Goal: Task Accomplishment & Management: Manage account settings

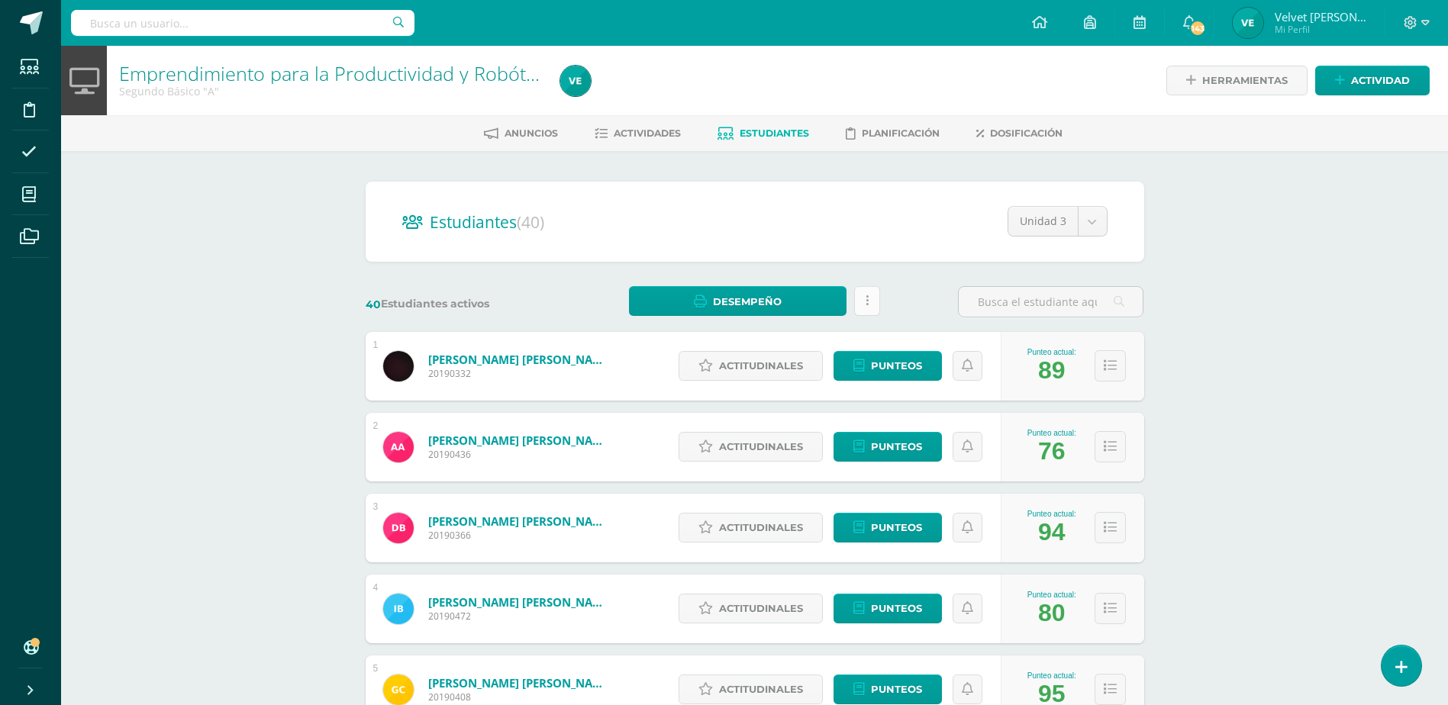
click at [863, 303] on link at bounding box center [867, 301] width 26 height 30
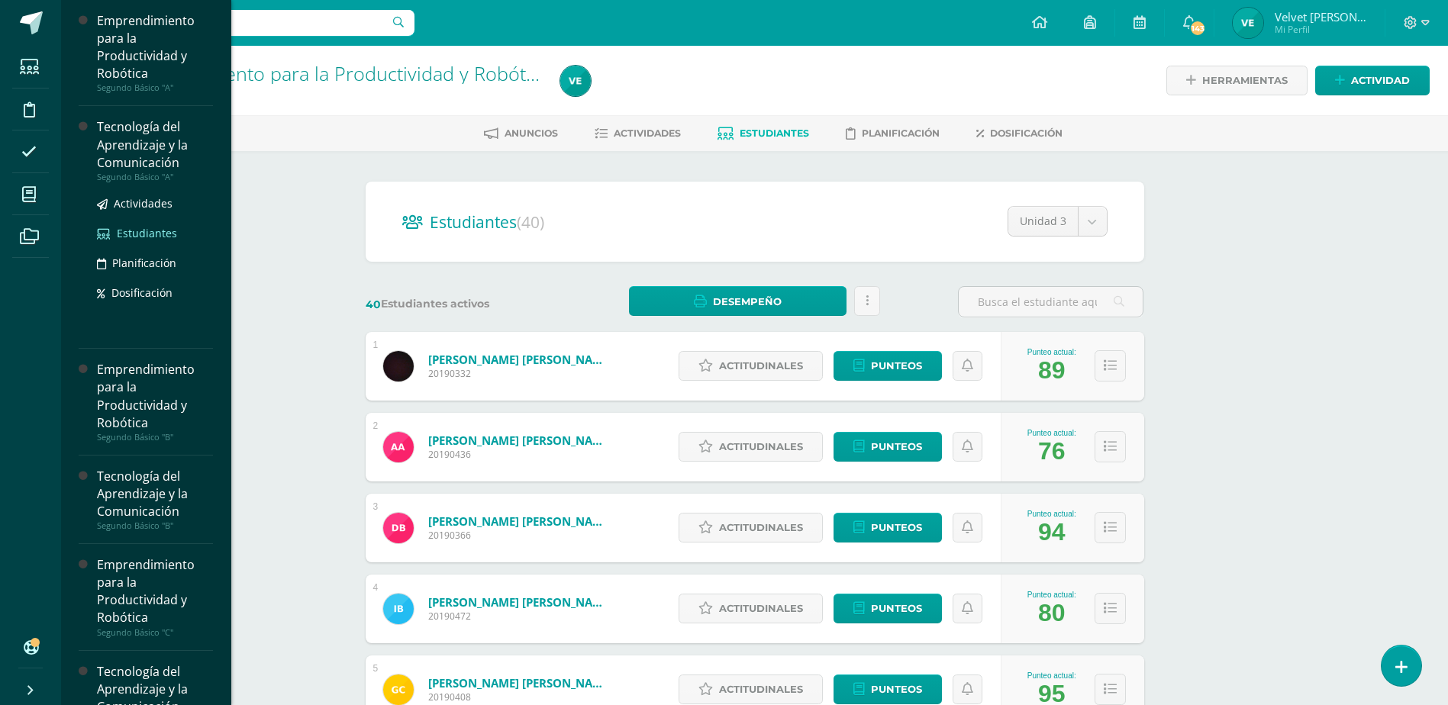
click at [138, 232] on span "Estudiantes" at bounding box center [147, 233] width 60 height 15
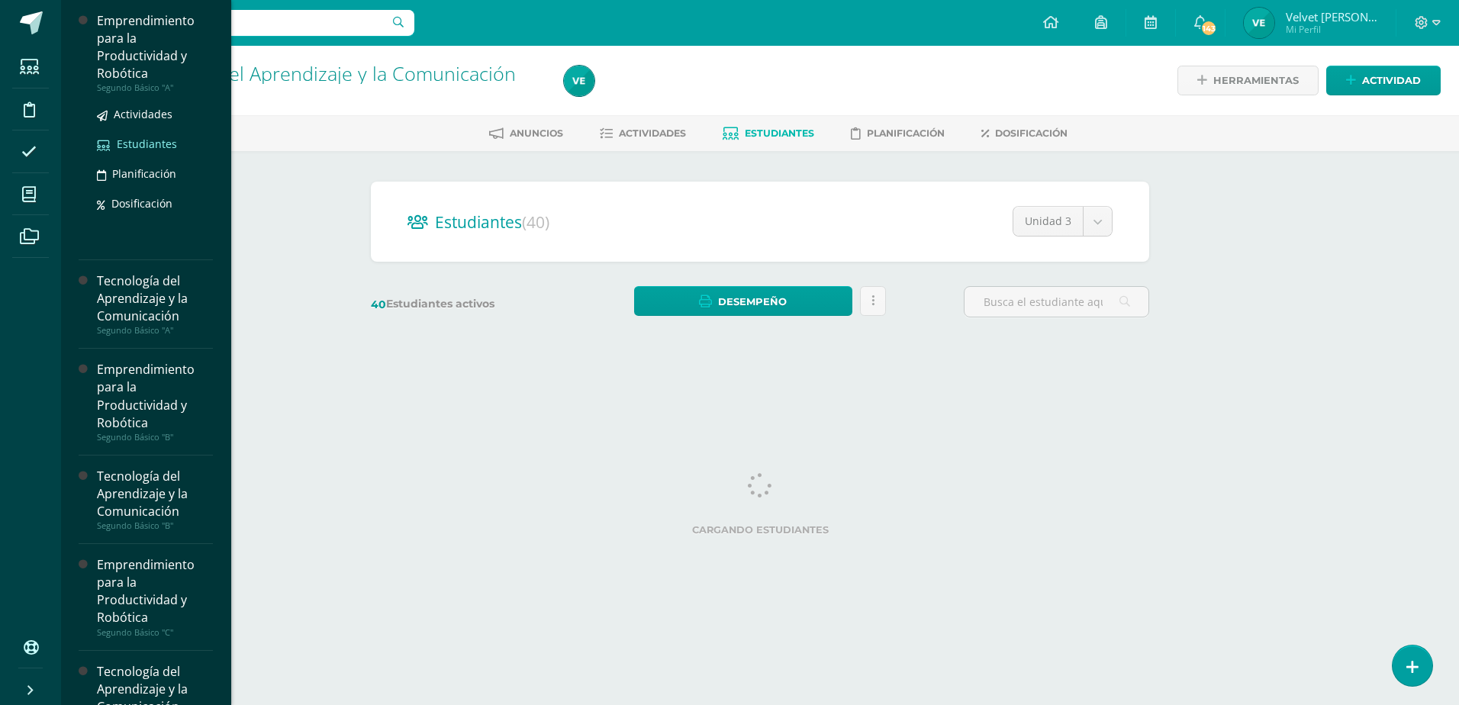
click at [147, 140] on span "Estudiantes" at bounding box center [147, 144] width 60 height 15
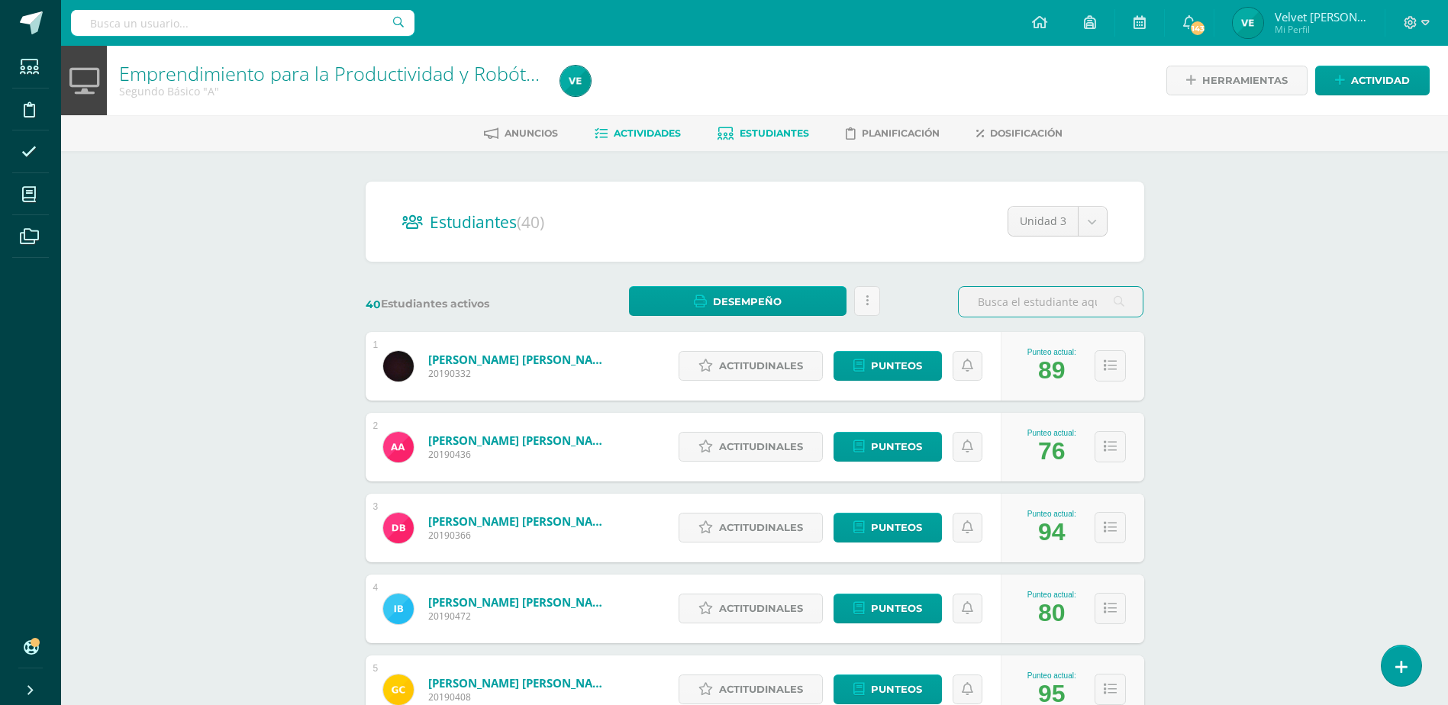
click at [642, 136] on span "Actividades" at bounding box center [647, 132] width 67 height 11
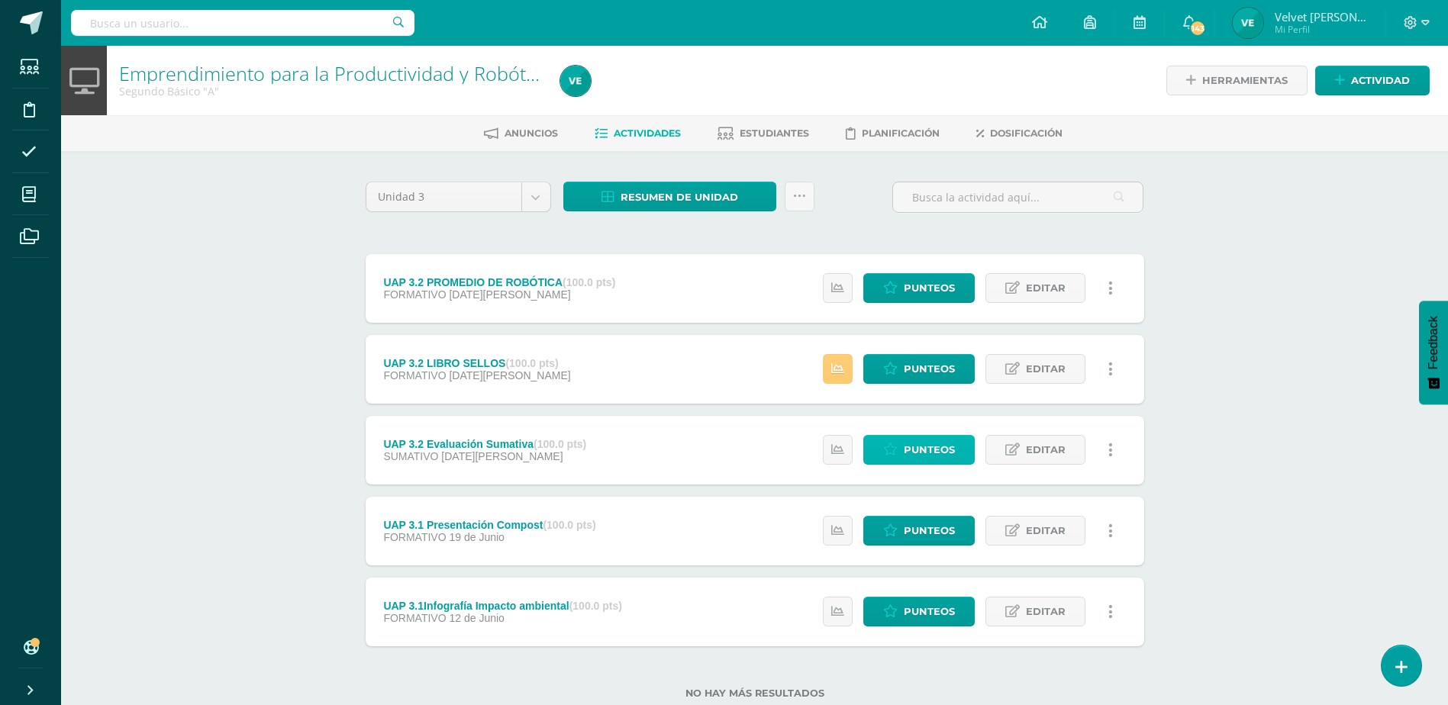
click at [927, 451] on span "Punteos" at bounding box center [929, 450] width 51 height 28
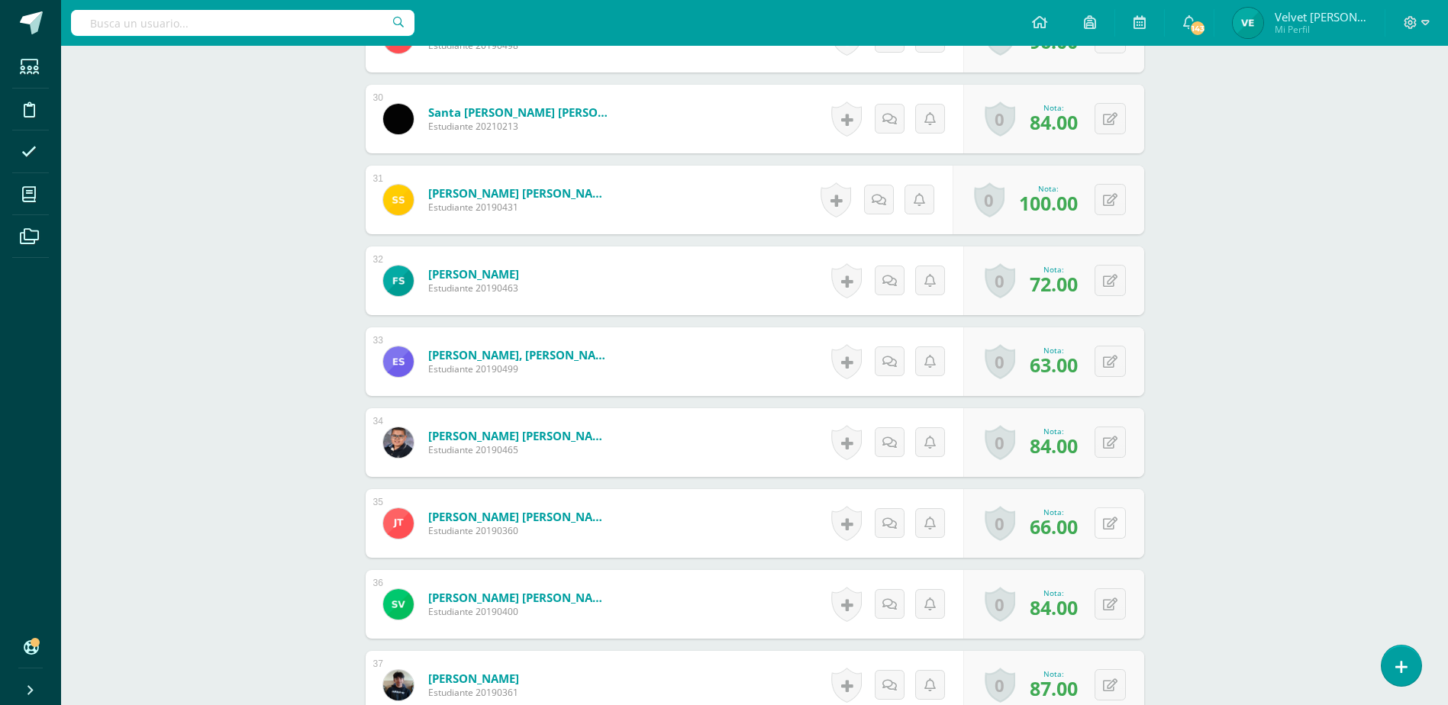
scroll to position [2854, 0]
click at [1118, 526] on button at bounding box center [1120, 523] width 32 height 32
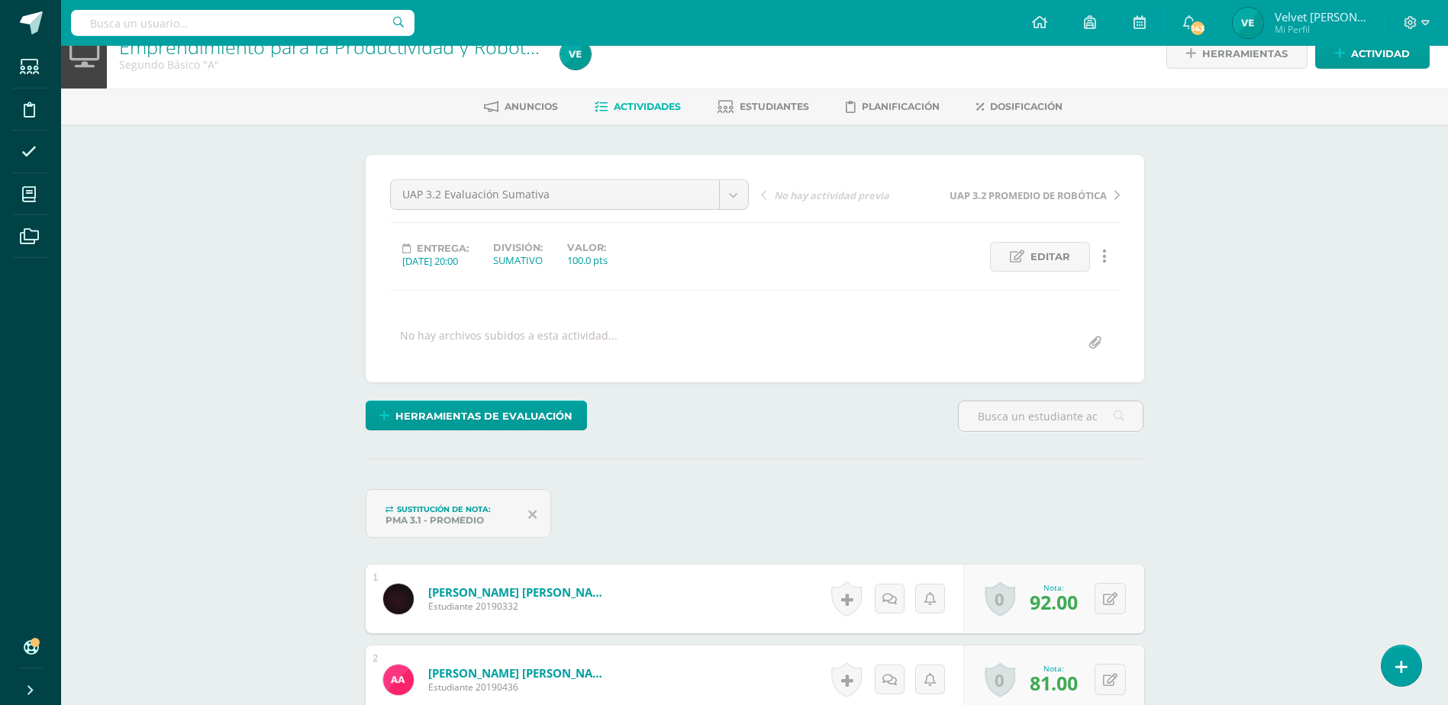
scroll to position [0, 0]
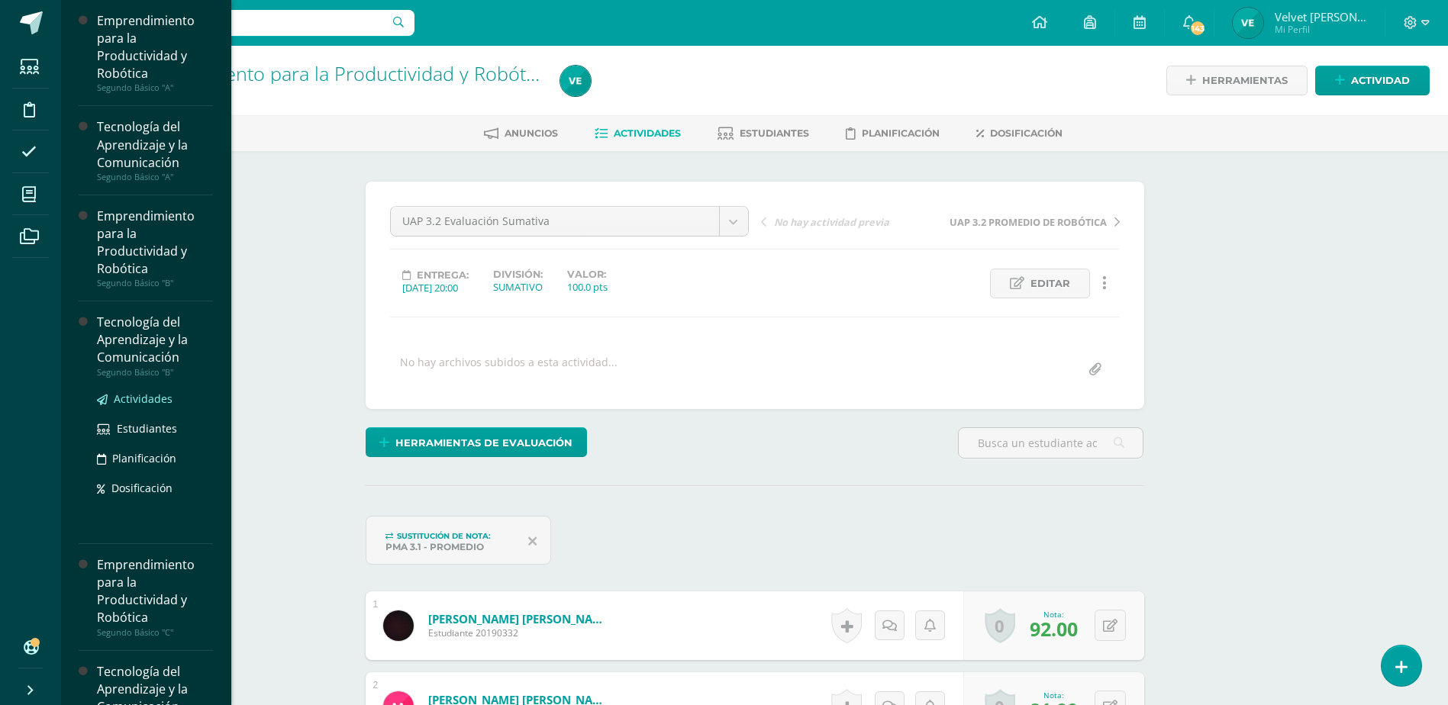
click at [147, 402] on span "Actividades" at bounding box center [143, 399] width 59 height 15
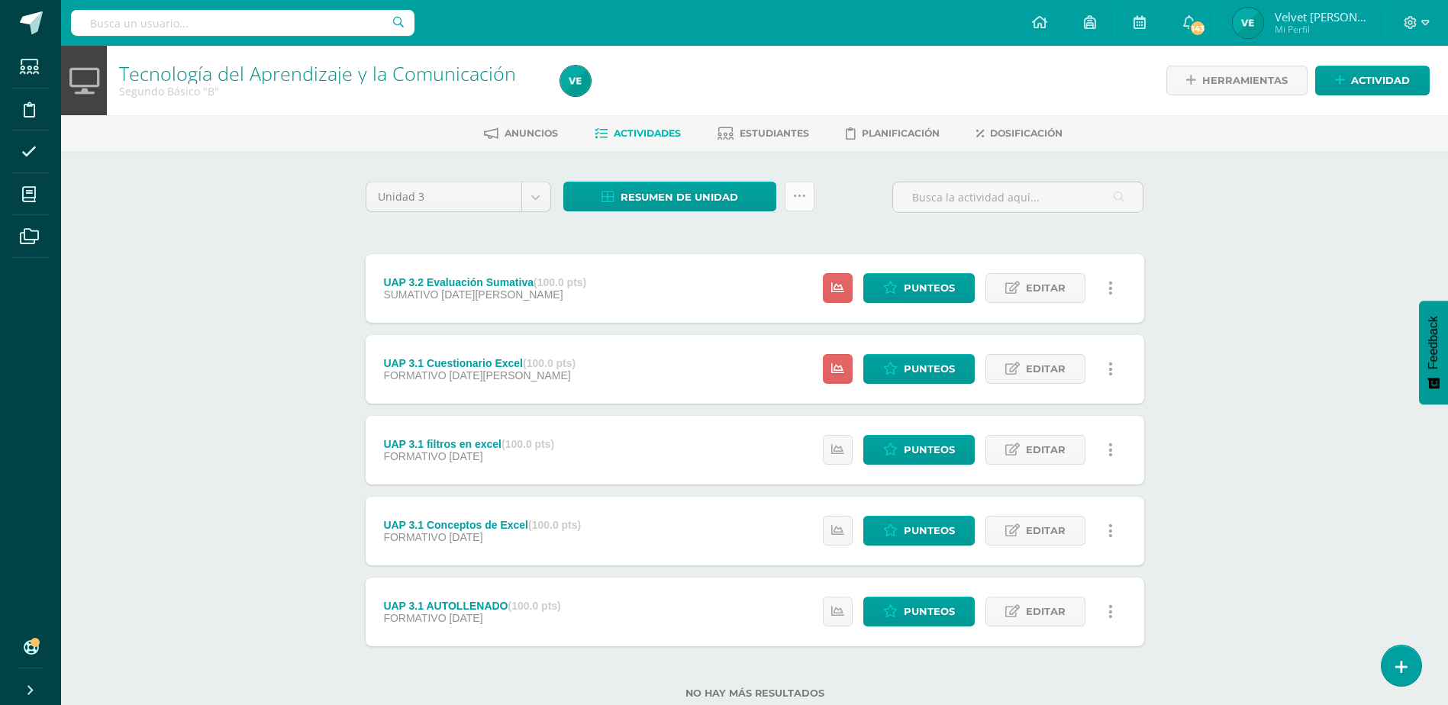
click at [809, 187] on link at bounding box center [800, 197] width 30 height 30
click at [766, 237] on link "Subir actividades en masa" at bounding box center [761, 245] width 168 height 37
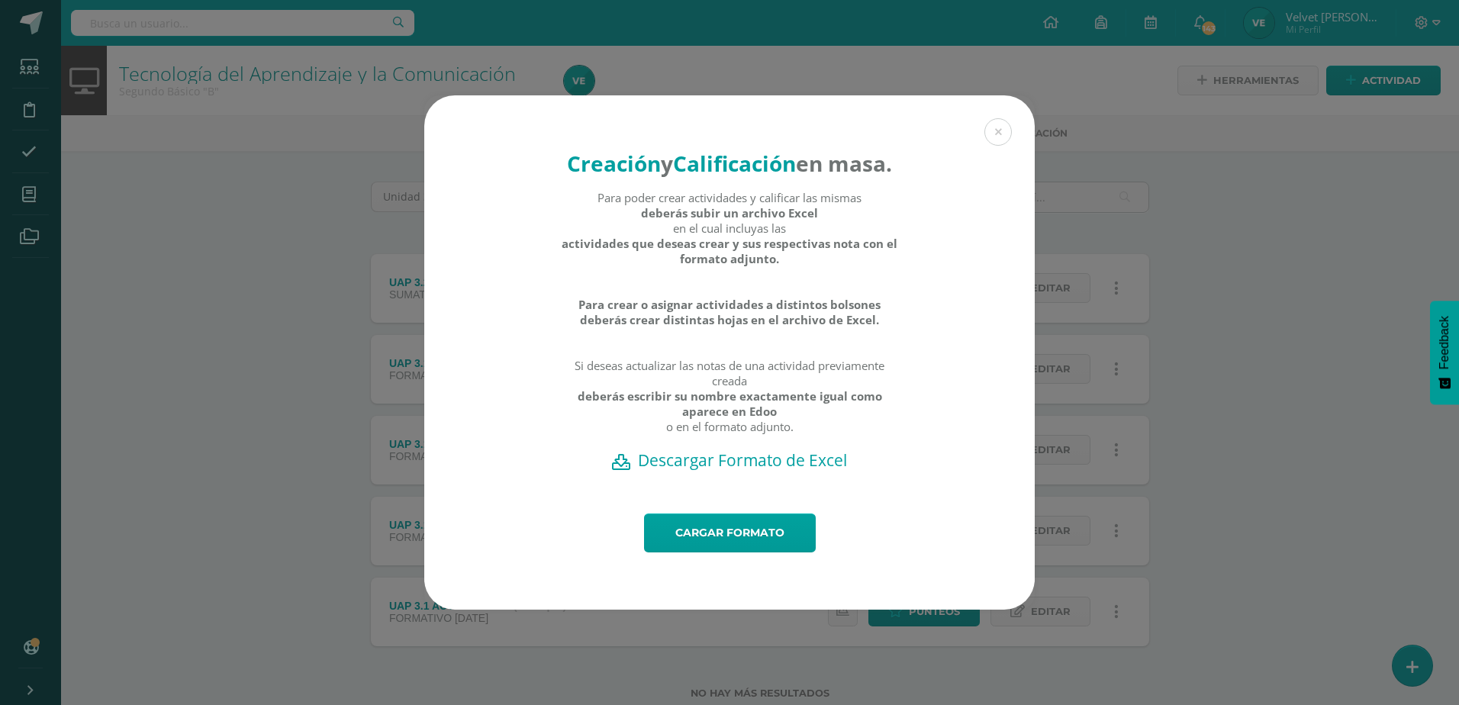
click at [731, 471] on h2 "Descargar Formato de Excel" at bounding box center [729, 460] width 557 height 21
click at [714, 540] on link "Cargar formato" at bounding box center [730, 533] width 172 height 39
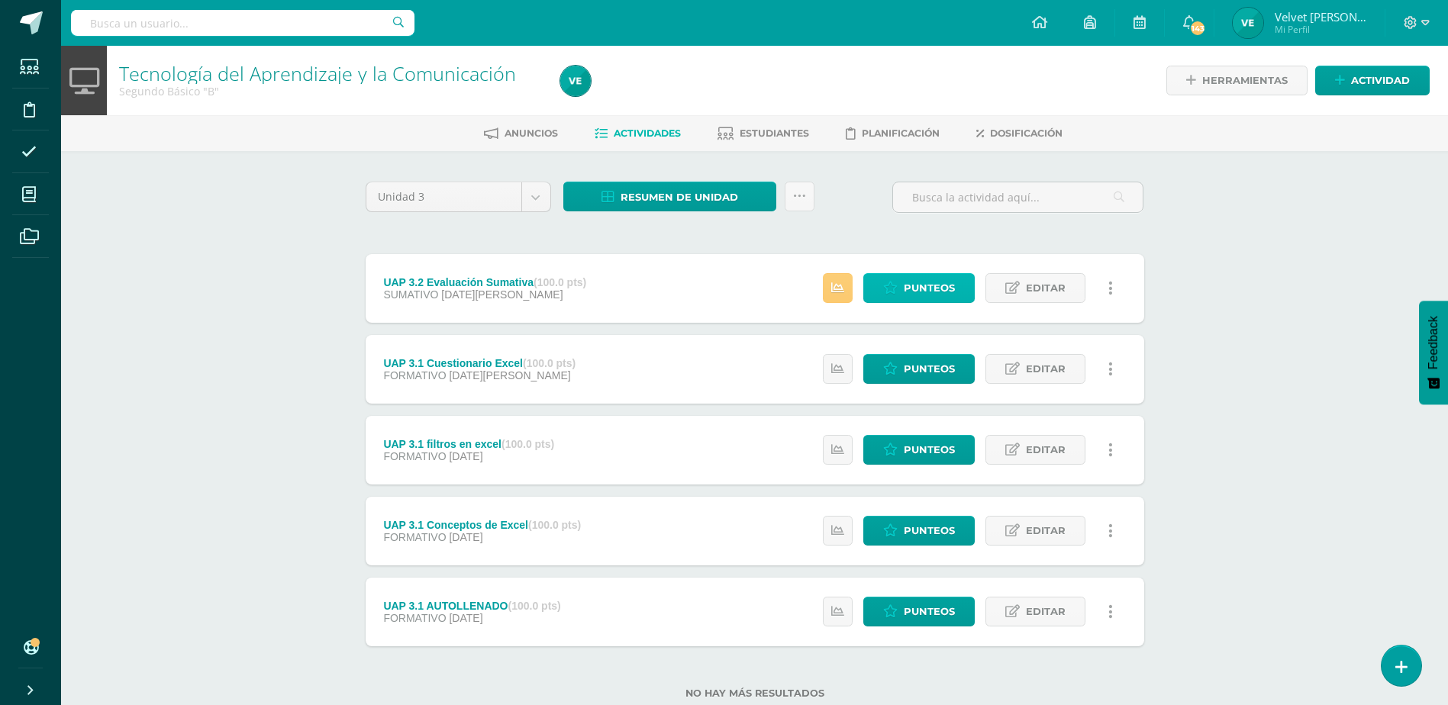
click at [948, 283] on span "Punteos" at bounding box center [929, 288] width 51 height 28
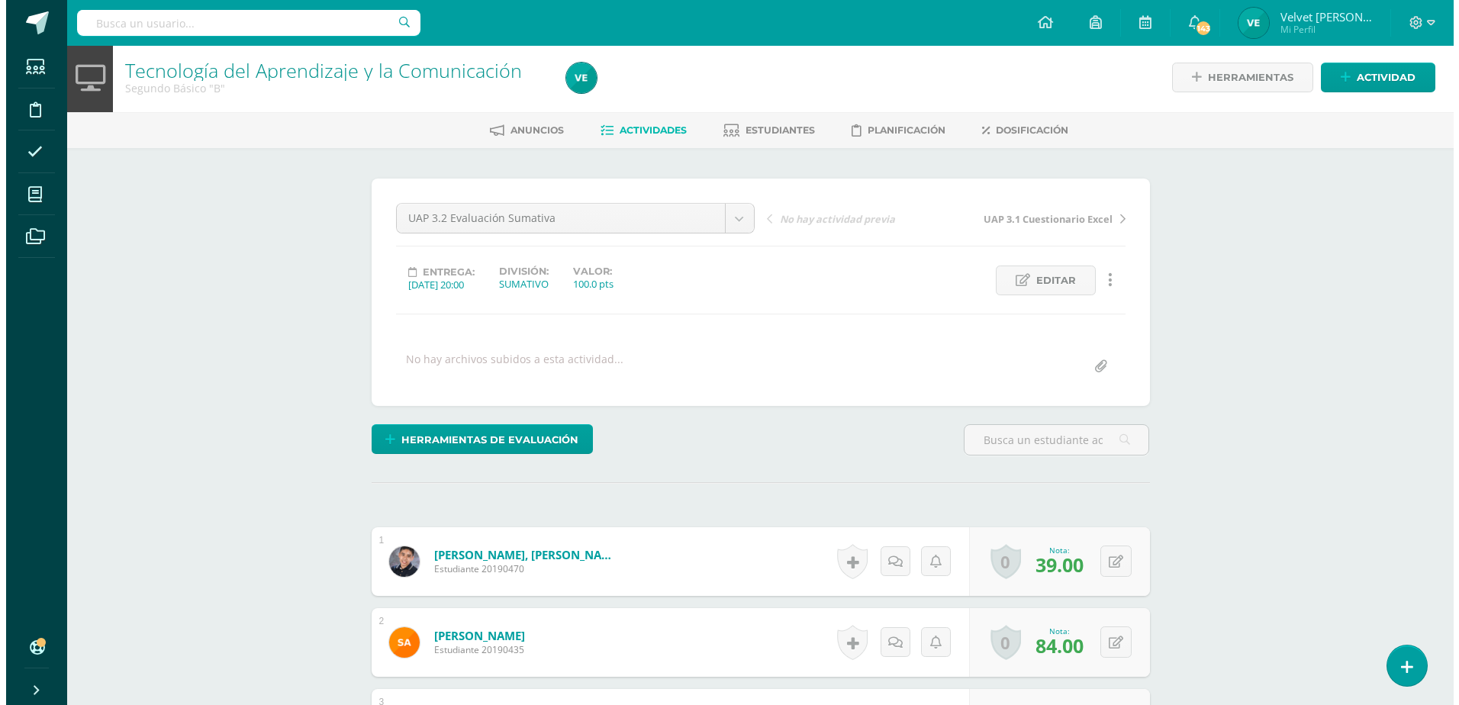
scroll to position [4, 0]
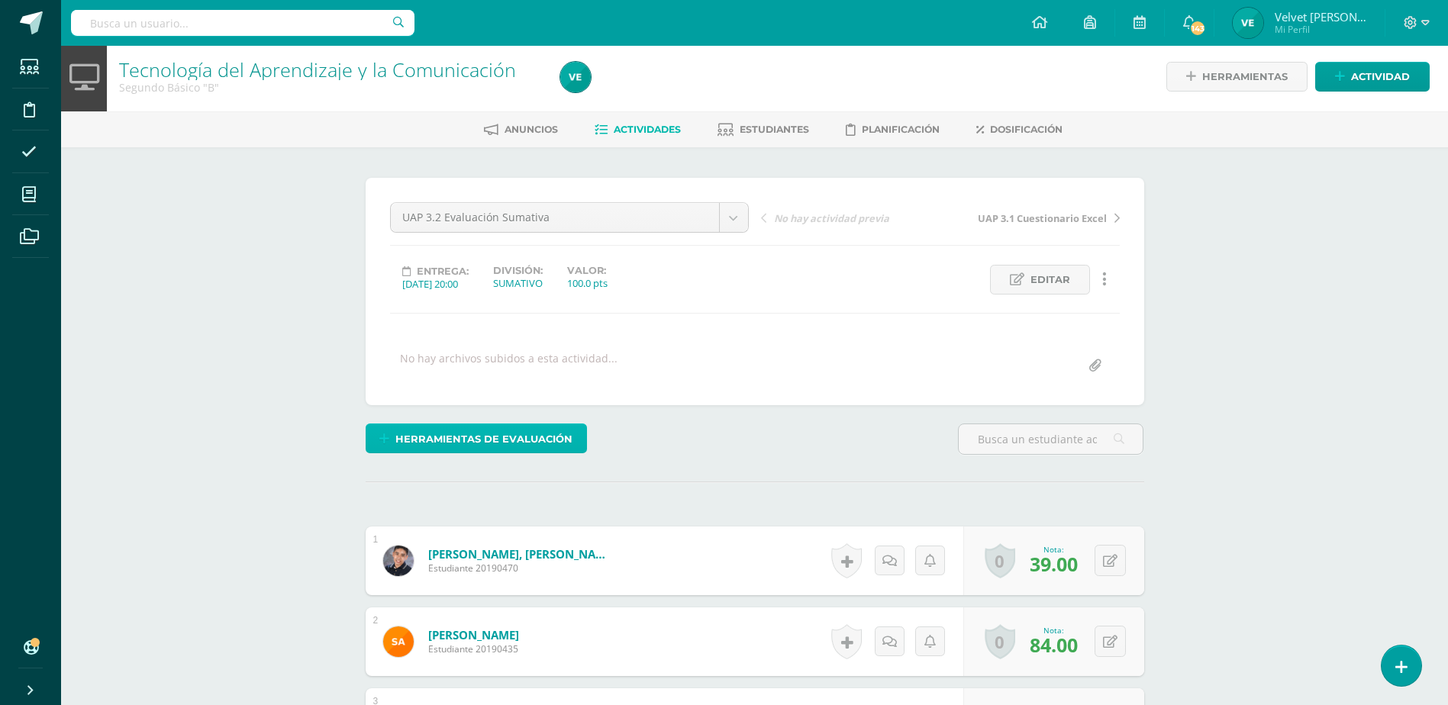
click at [522, 444] on span "Herramientas de evaluación" at bounding box center [483, 439] width 177 height 28
click at [525, 366] on link "Puntos Extra" at bounding box center [516, 364] width 152 height 24
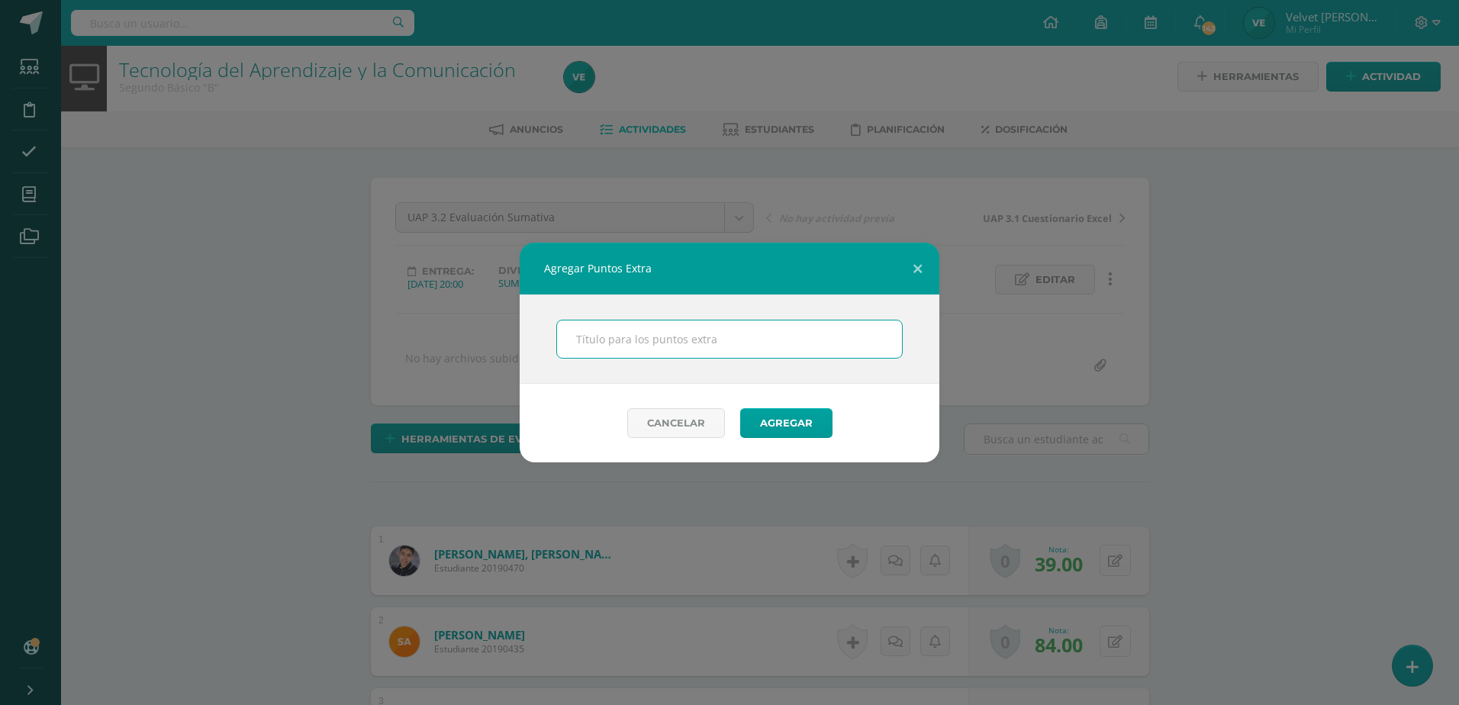
click at [631, 353] on input "text" at bounding box center [729, 339] width 345 height 37
click at [618, 341] on input "text" at bounding box center [729, 339] width 345 height 37
click at [879, 405] on div "Cancelar Agregar" at bounding box center [730, 423] width 420 height 79
click at [918, 272] on button at bounding box center [918, 269] width 44 height 52
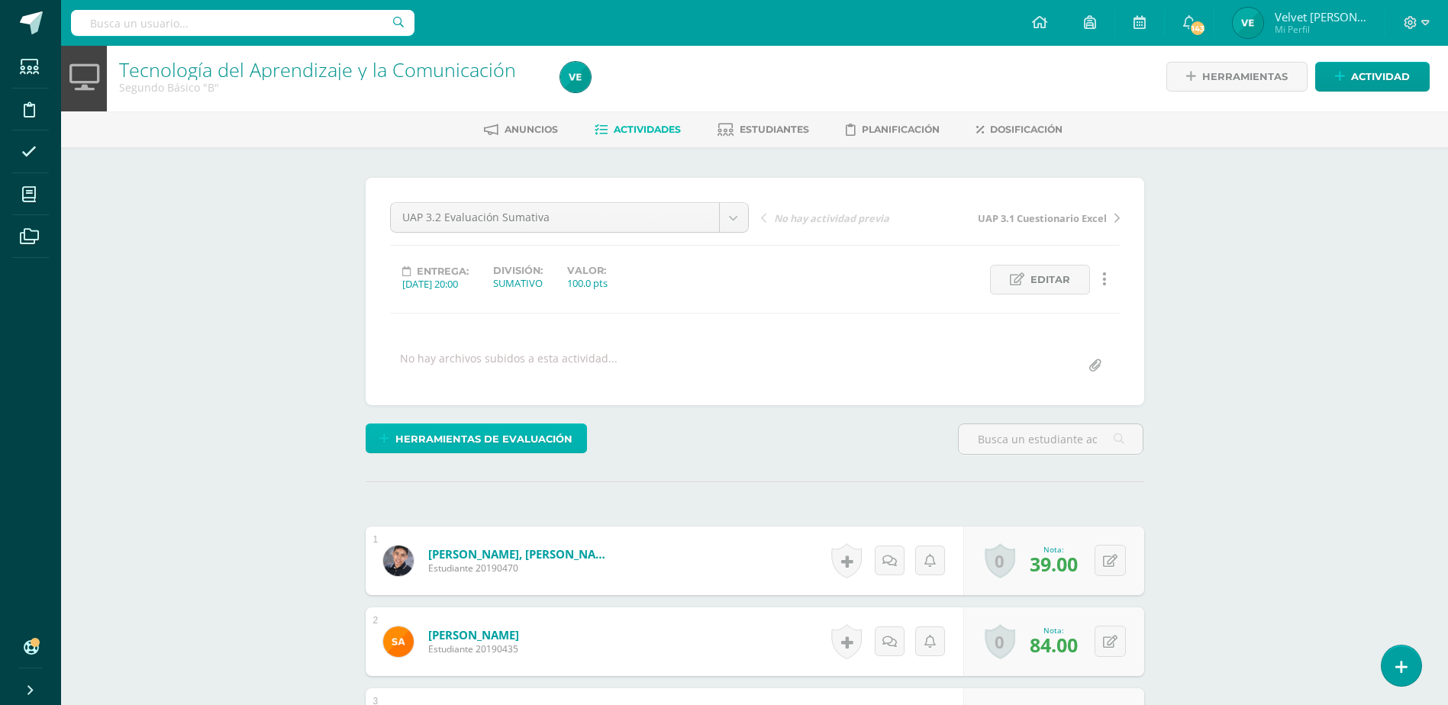
click at [447, 433] on span "Herramientas de evaluación" at bounding box center [483, 439] width 177 height 28
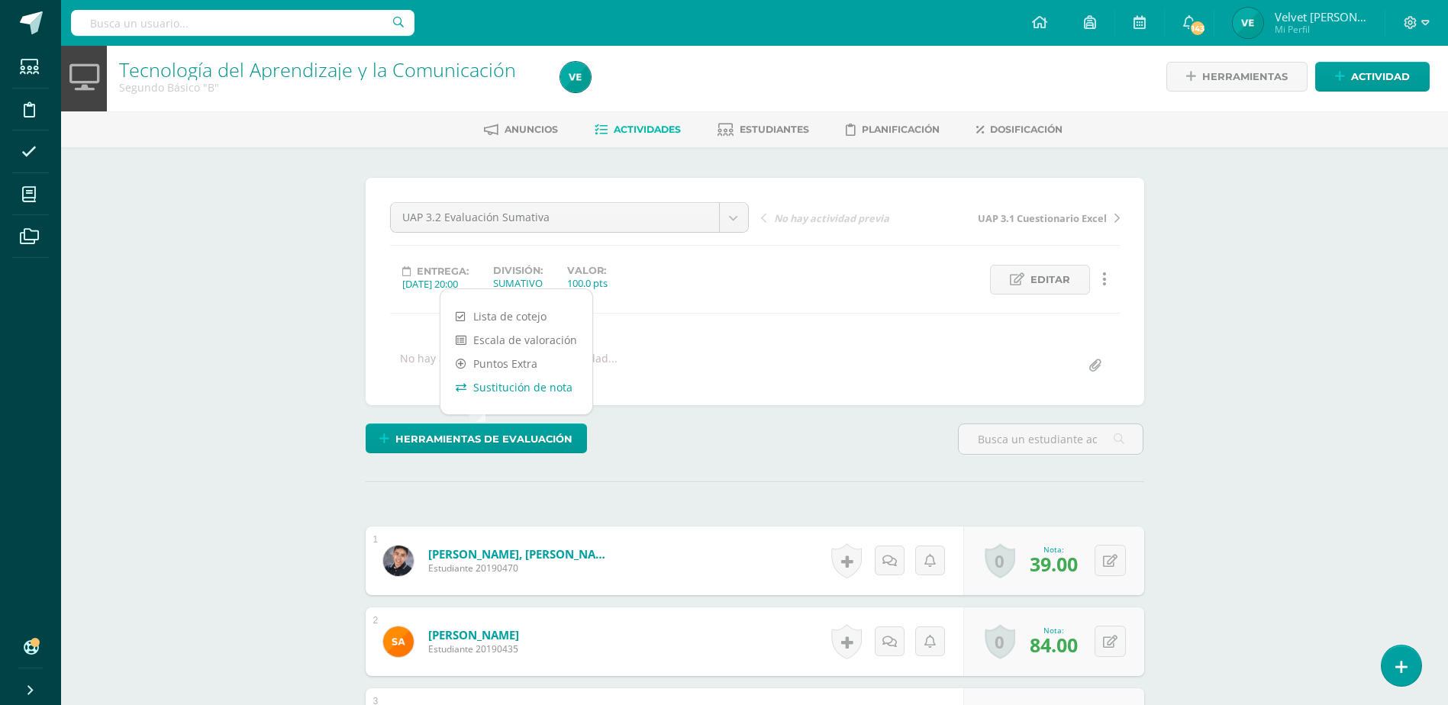
click at [500, 389] on link "Sustitución de nota" at bounding box center [516, 388] width 152 height 24
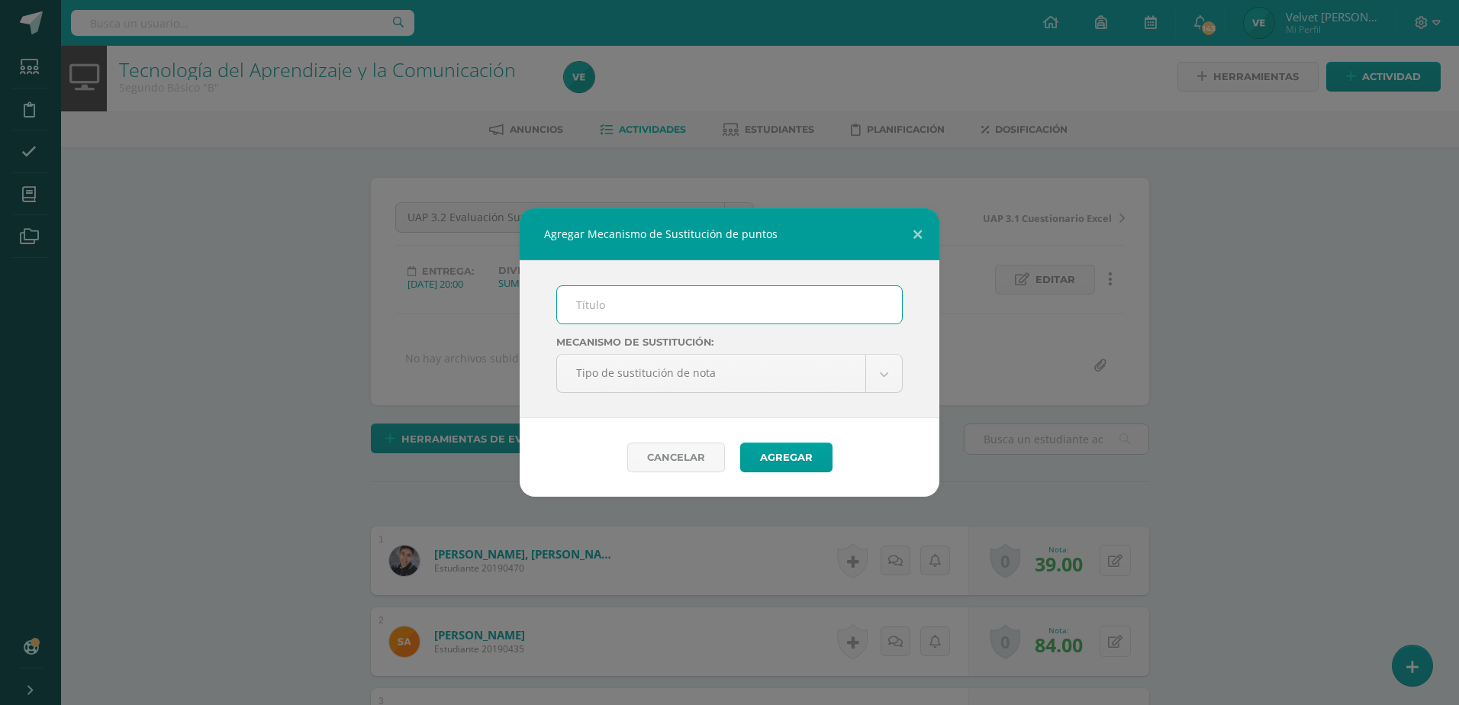
click at [653, 298] on input "text" at bounding box center [729, 304] width 345 height 37
click at [608, 305] on input "PMA 1.2" at bounding box center [729, 304] width 345 height 37
type input "PMA 3.2"
click at [794, 450] on button "Agregar" at bounding box center [786, 458] width 92 height 30
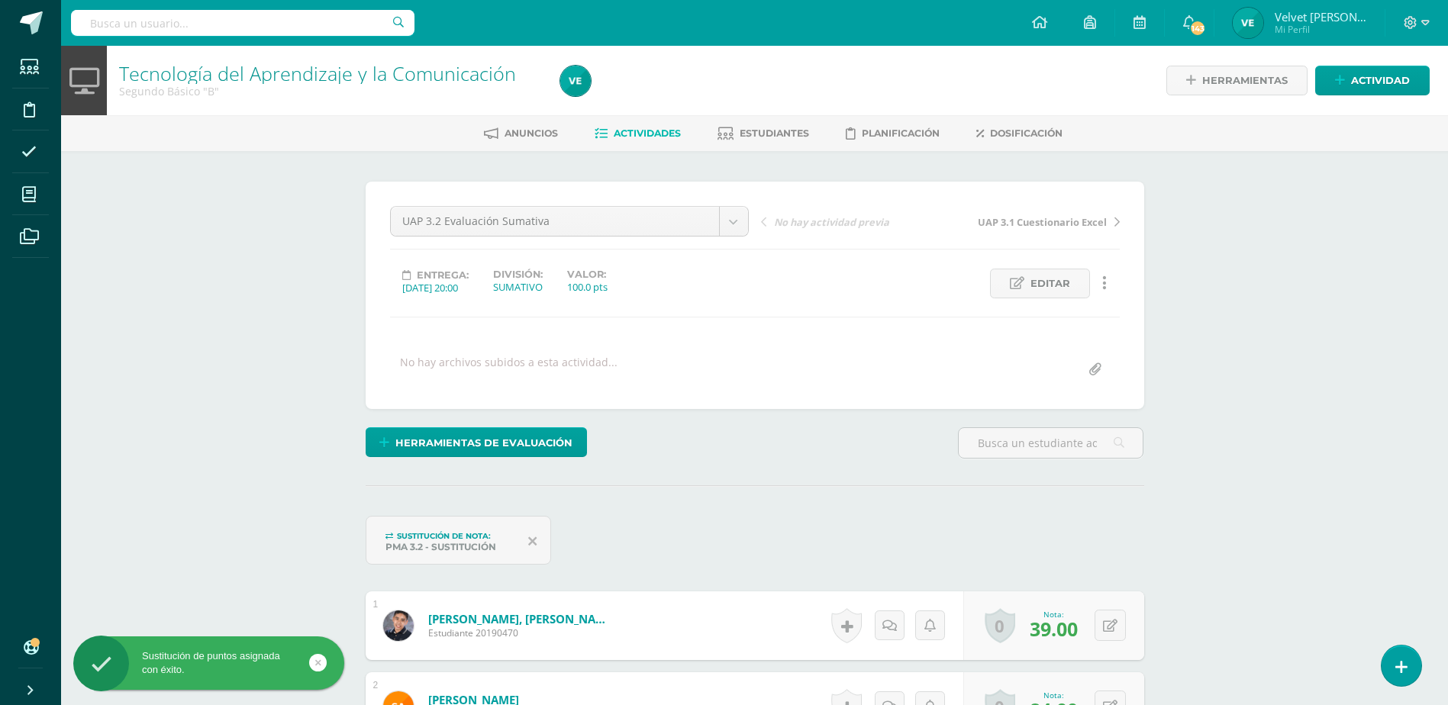
scroll to position [1, 0]
click at [533, 538] on icon at bounding box center [532, 541] width 8 height 14
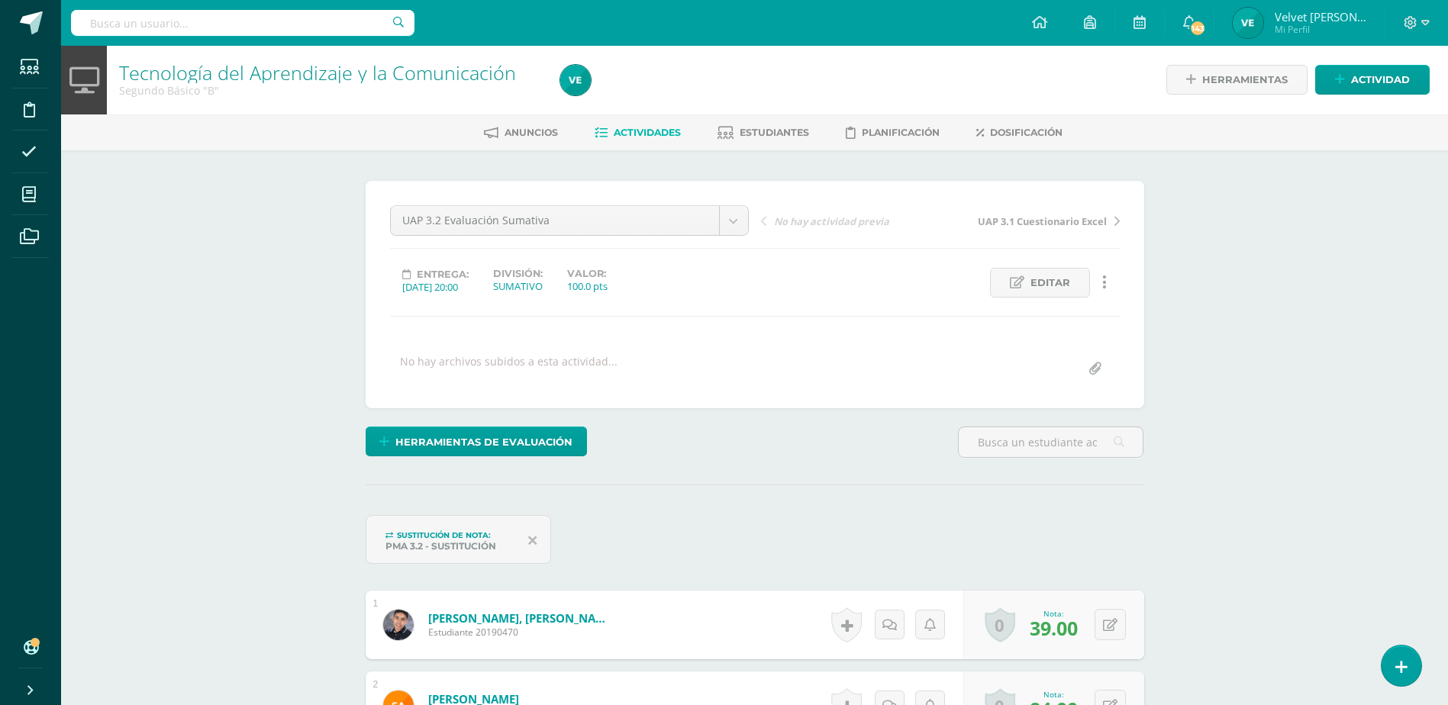
scroll to position [2, 0]
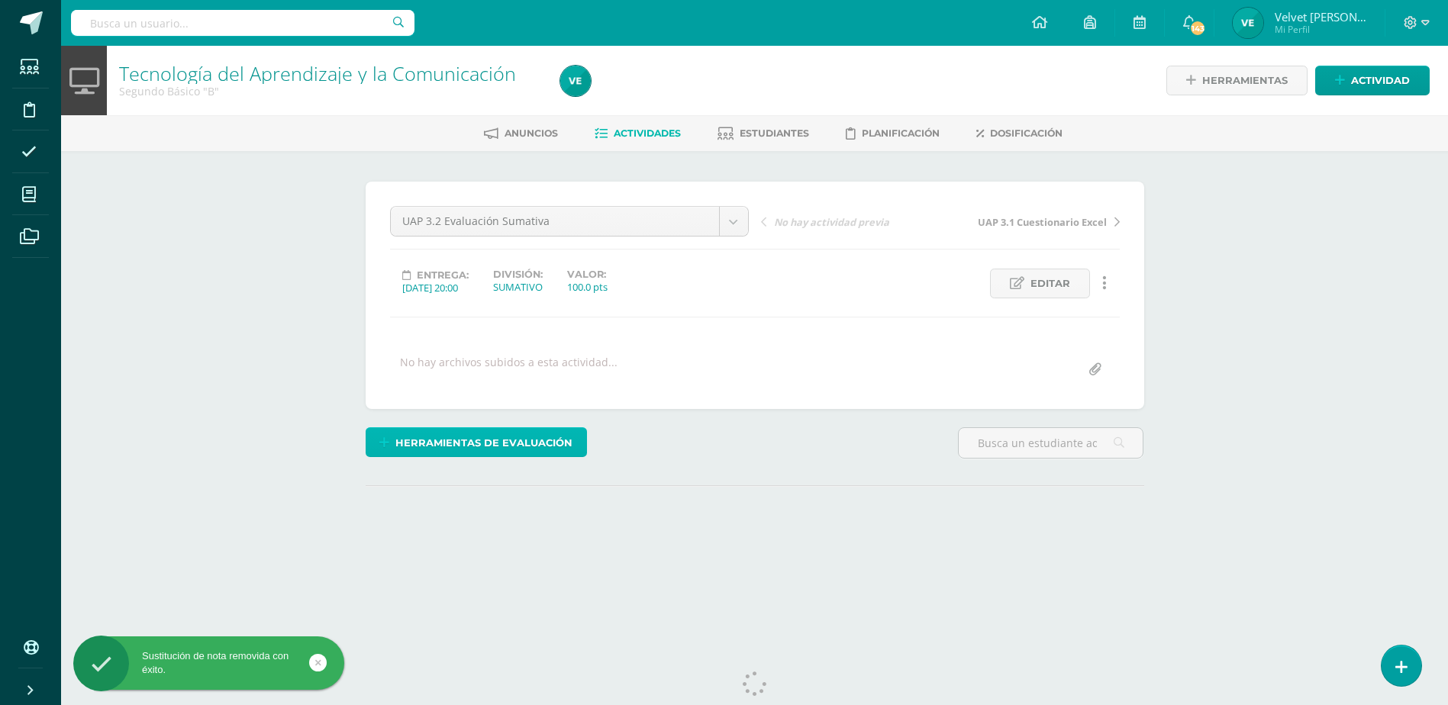
click at [531, 438] on span "Herramientas de evaluación" at bounding box center [483, 443] width 177 height 28
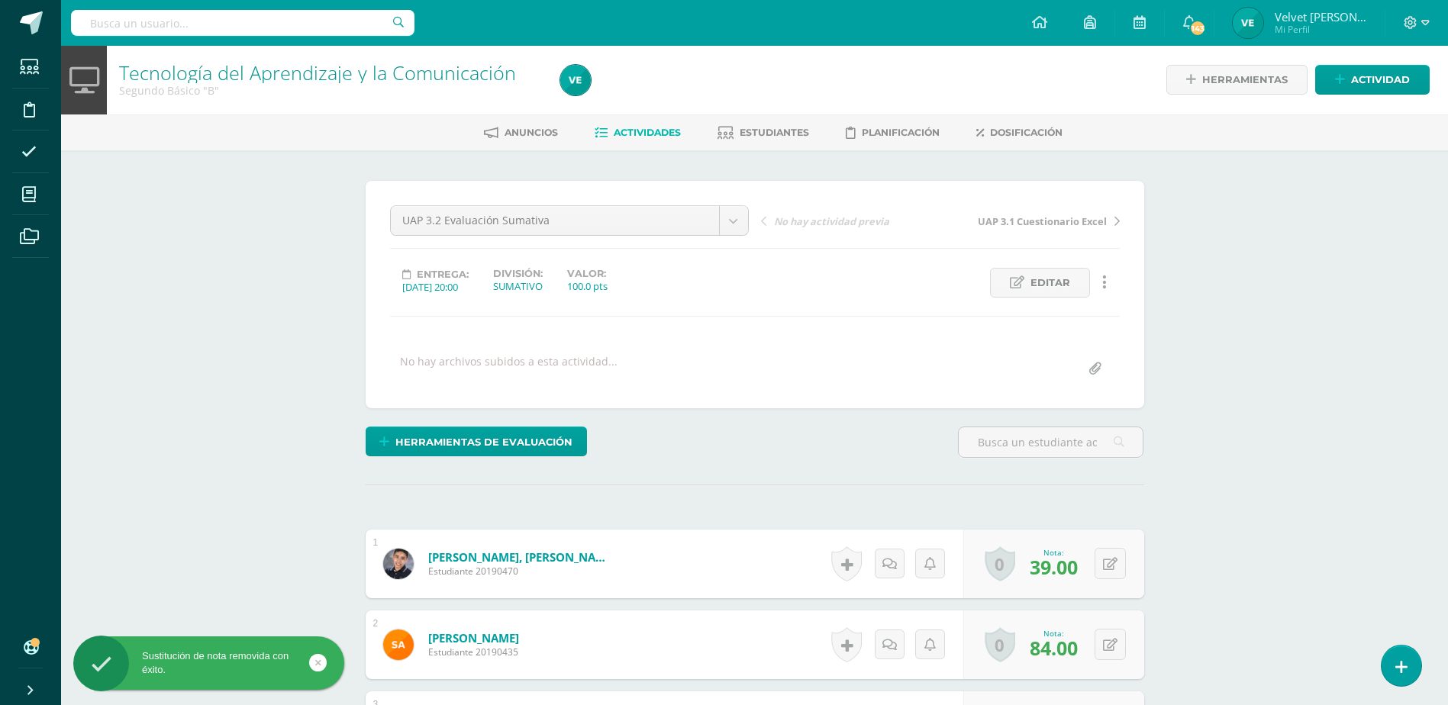
click at [730, 456] on div "Herramientas de evaluación" at bounding box center [755, 449] width 791 height 44
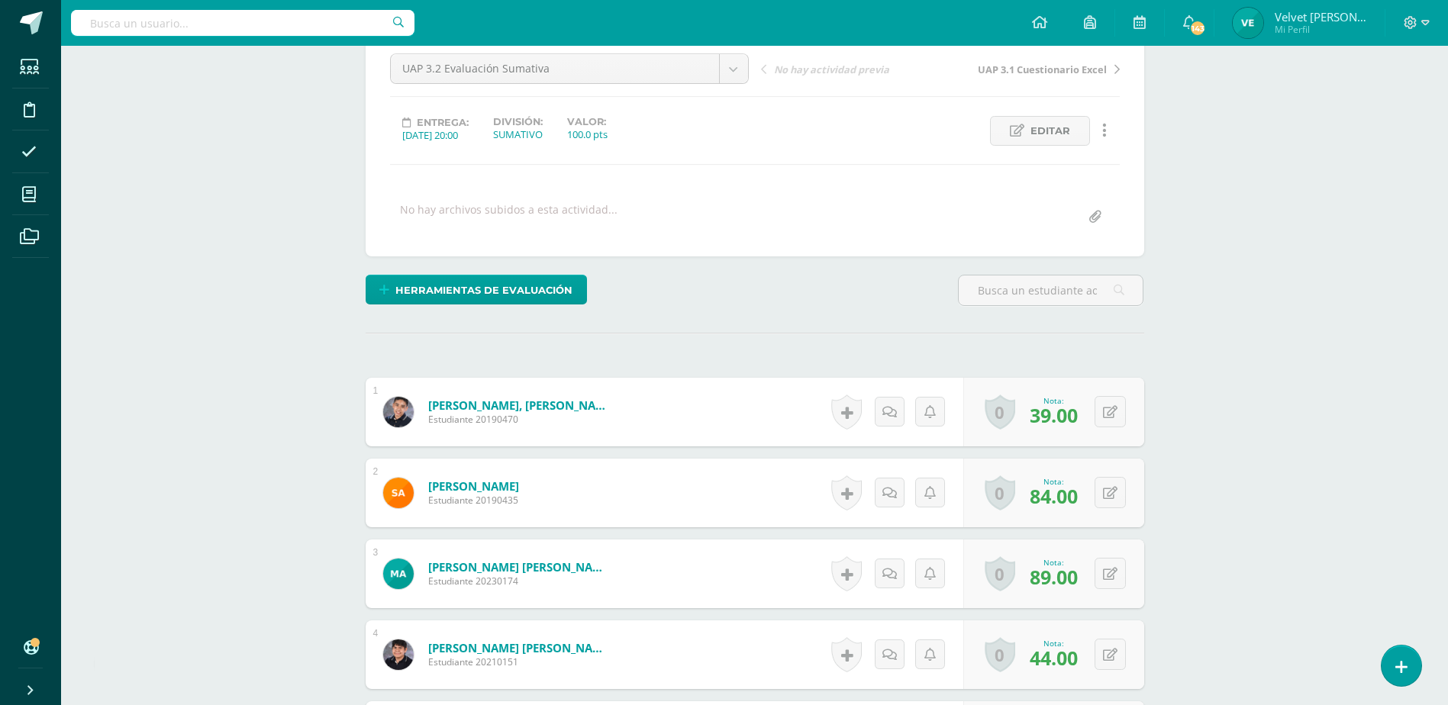
scroll to position [153, 0]
click at [424, 282] on span "Herramientas de evaluación" at bounding box center [483, 290] width 177 height 28
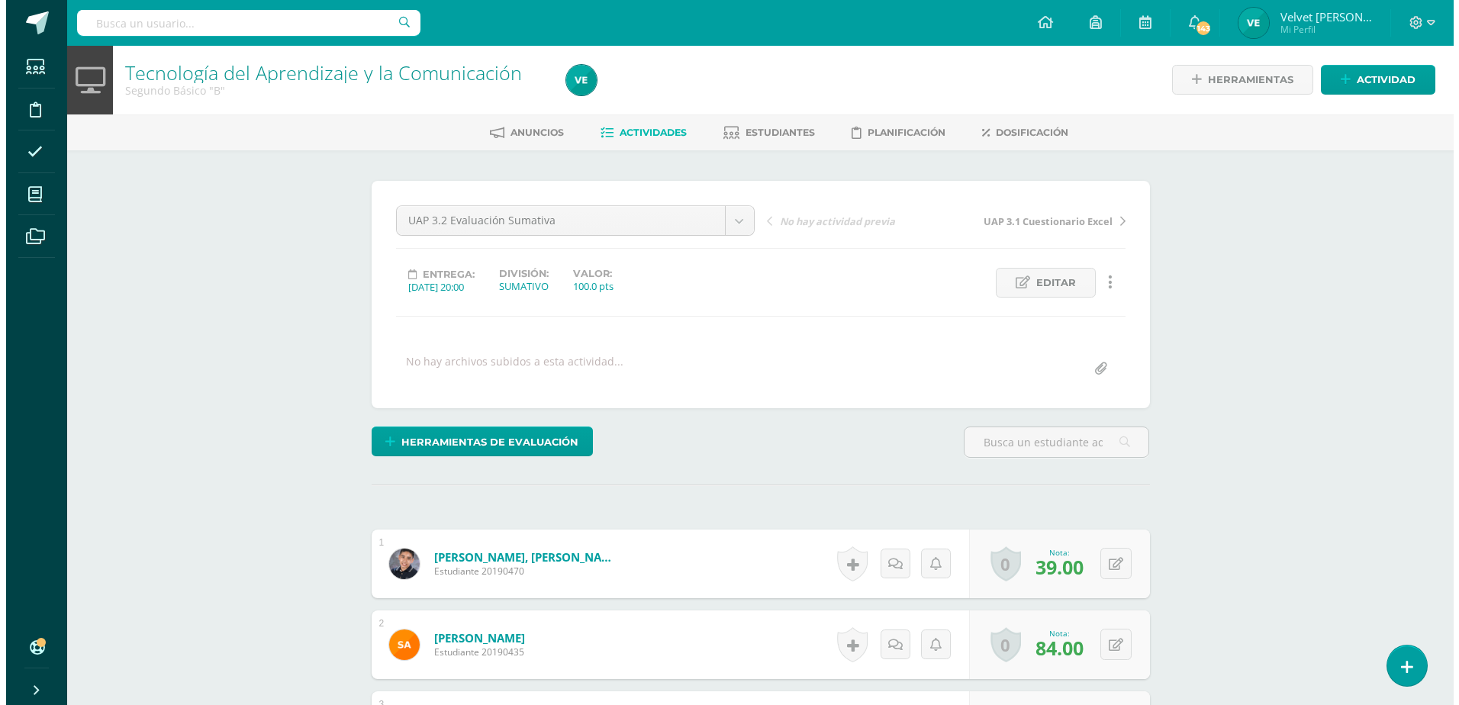
scroll to position [2, 0]
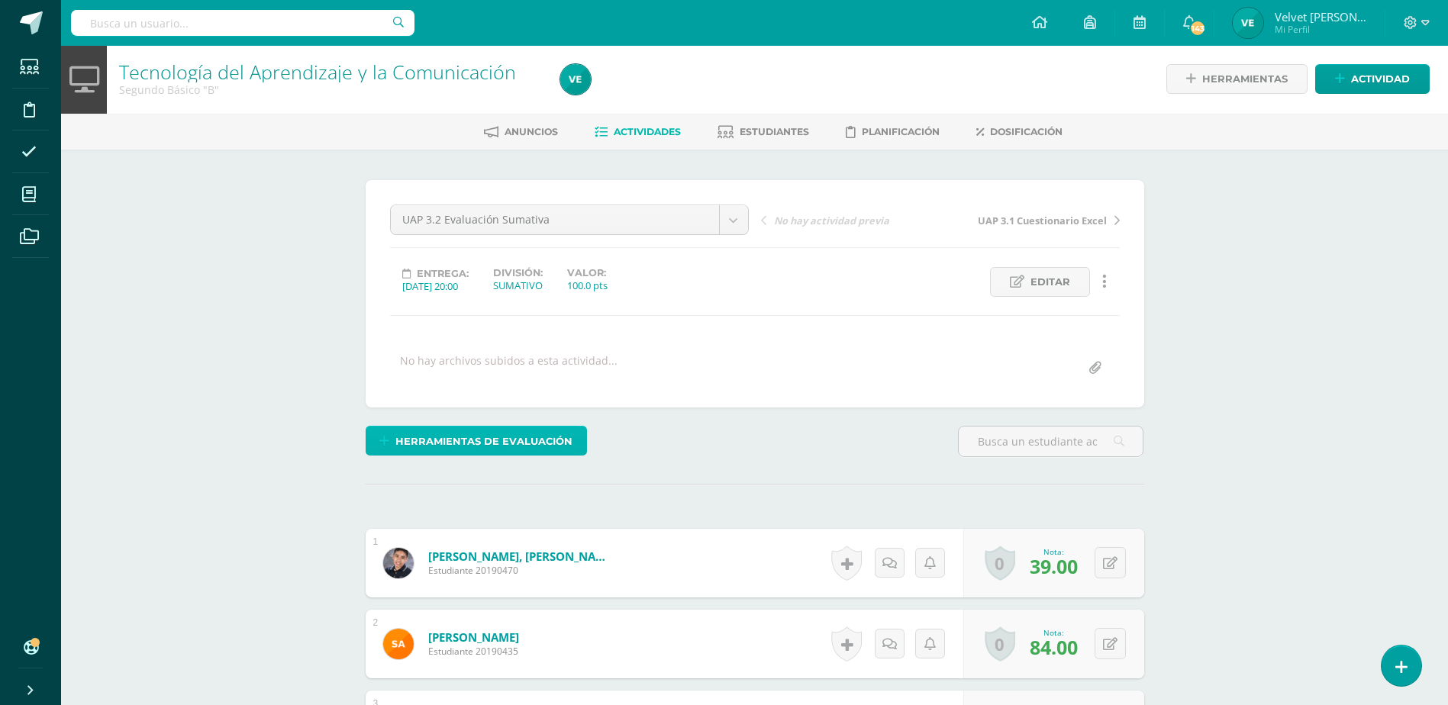
click at [495, 436] on span "Herramientas de evaluación" at bounding box center [483, 441] width 177 height 28
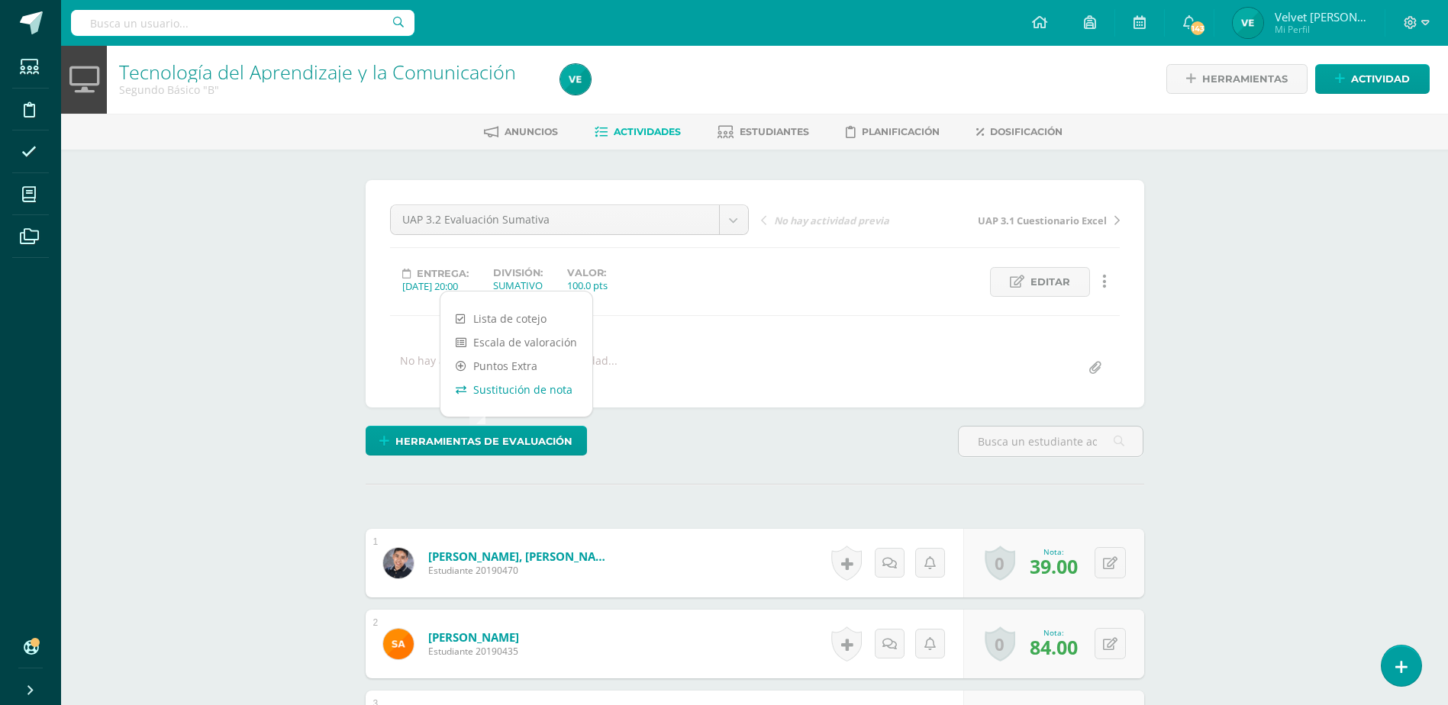
click at [505, 397] on link "Sustitución de nota" at bounding box center [516, 390] width 152 height 24
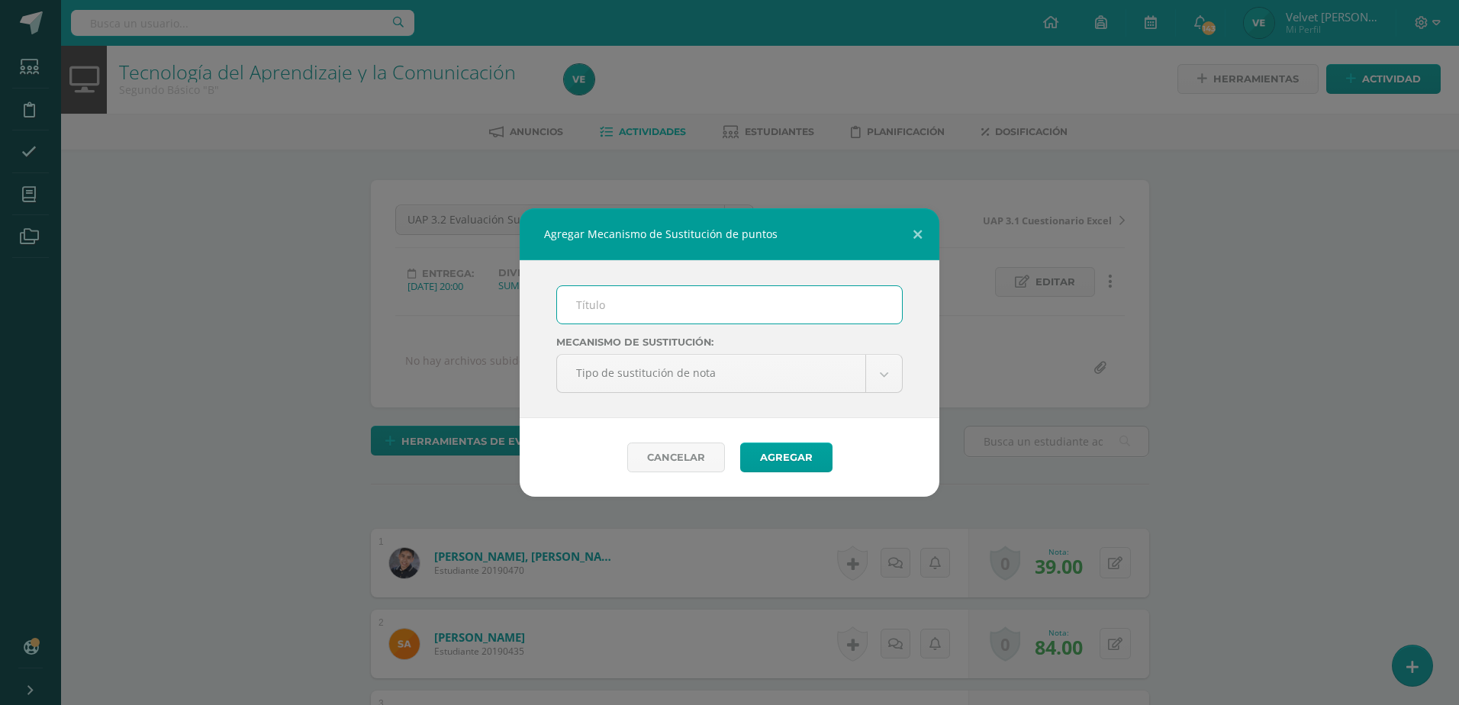
scroll to position [2, 0]
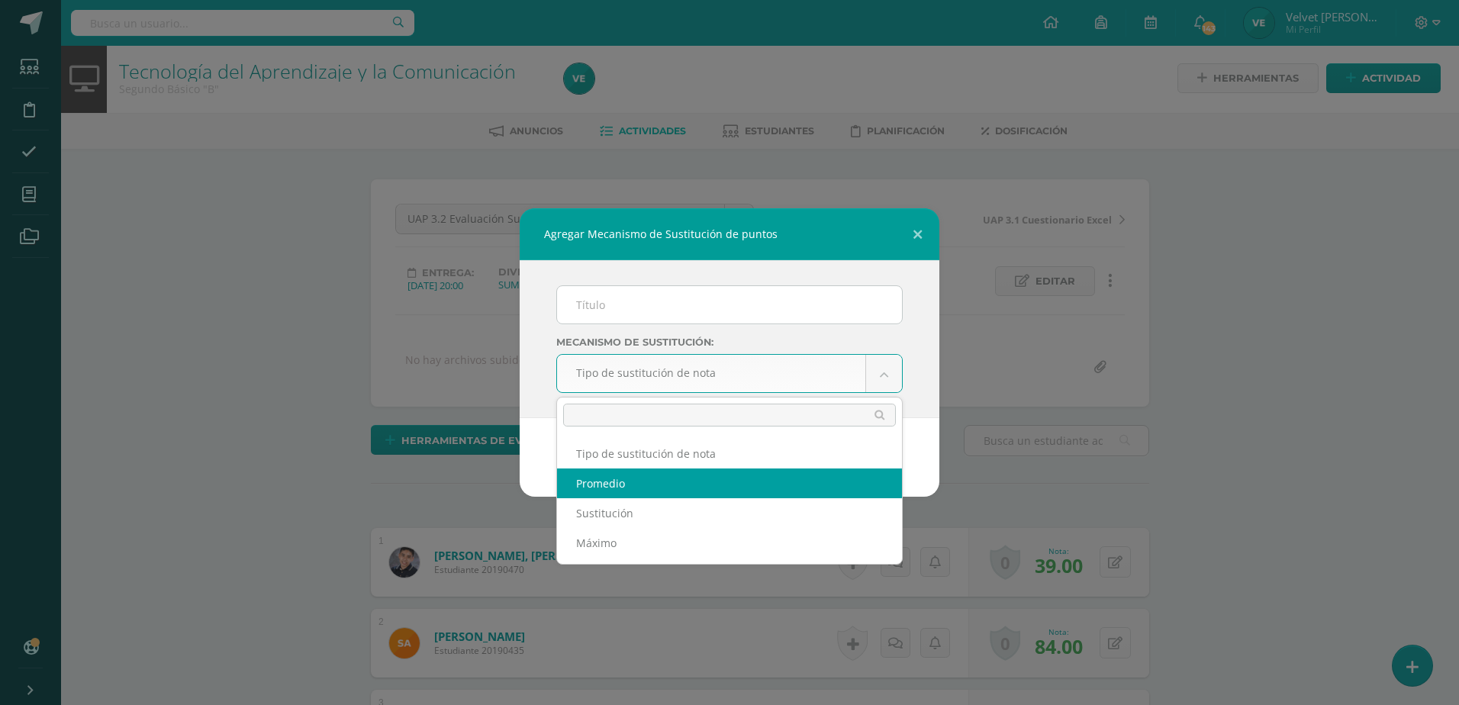
select select "average"
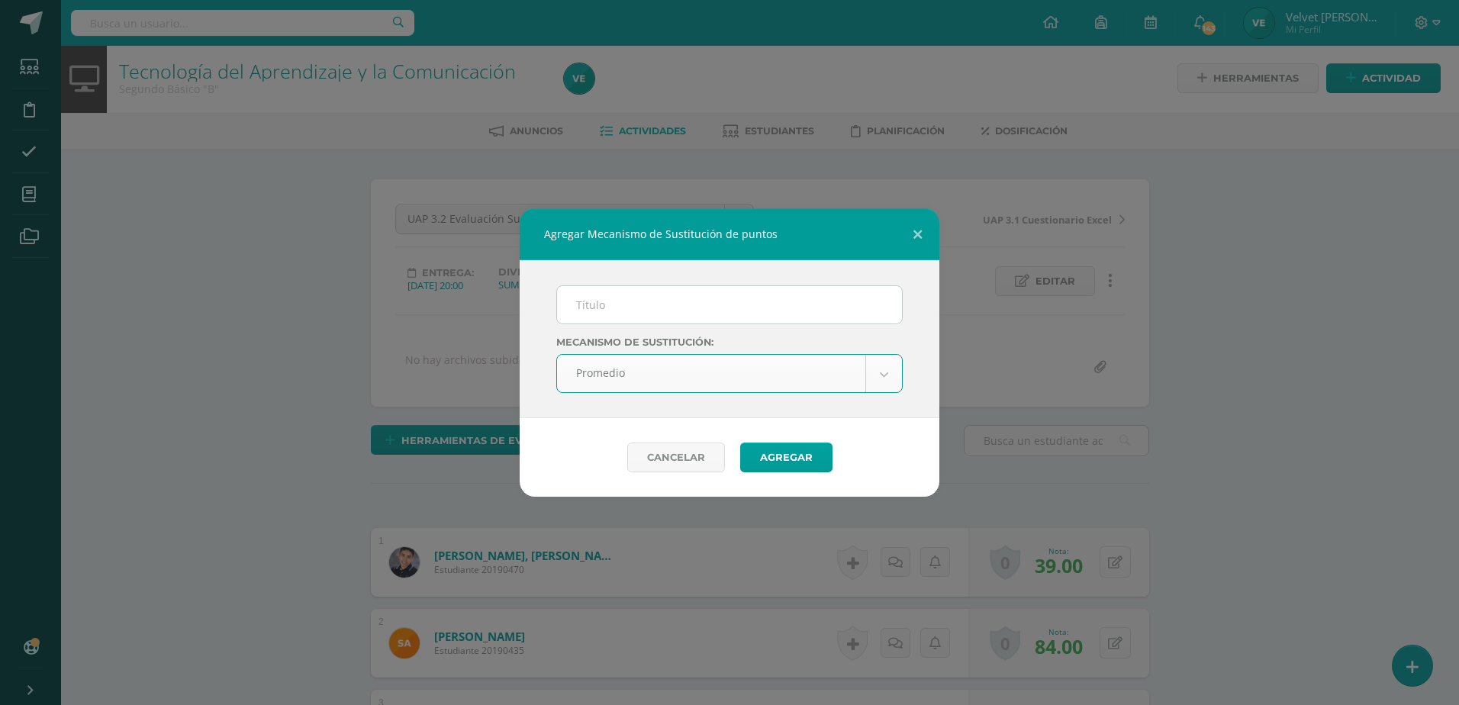
click at [632, 298] on input "text" at bounding box center [729, 304] width 345 height 37
click at [617, 291] on input "text" at bounding box center [729, 304] width 345 height 37
click at [614, 310] on input "text" at bounding box center [729, 304] width 345 height 37
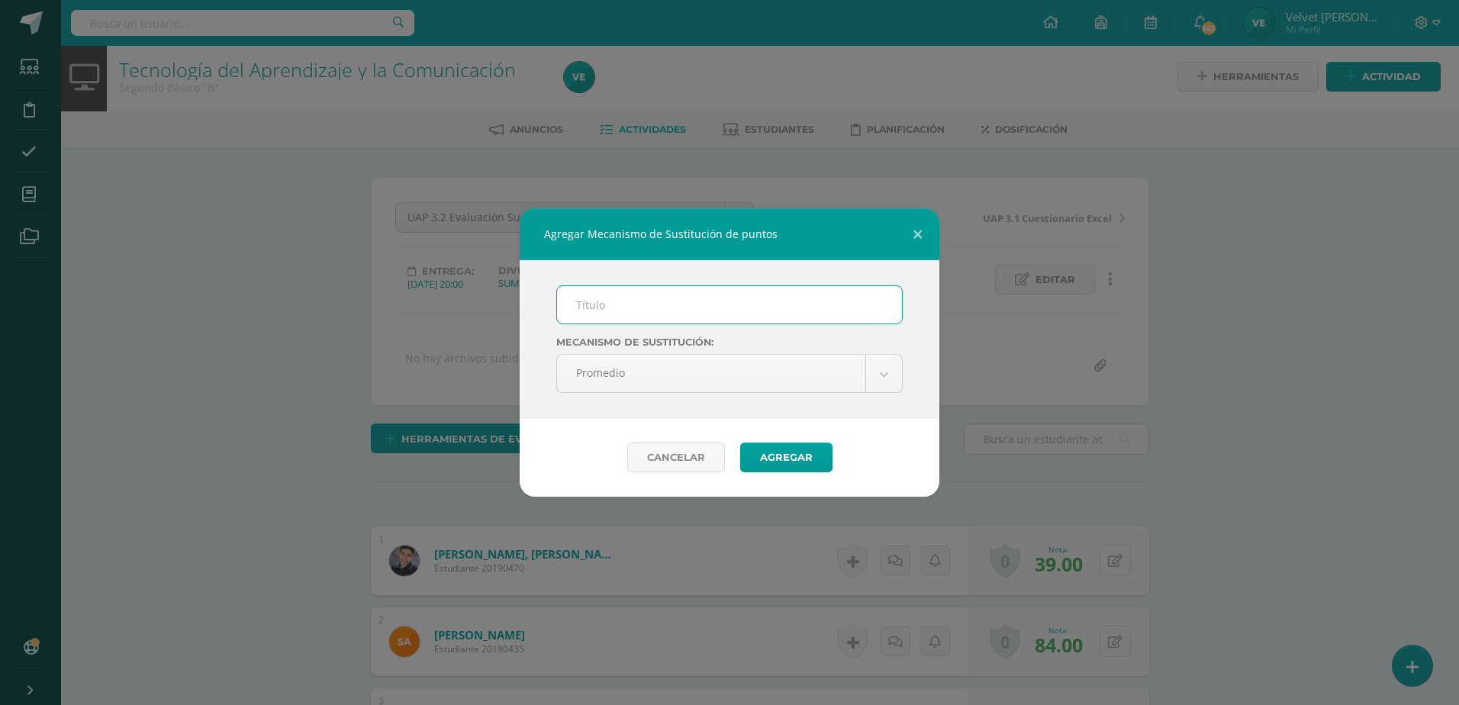
type input "PMA 3.1"
click at [785, 463] on button "Agregar" at bounding box center [786, 458] width 92 height 30
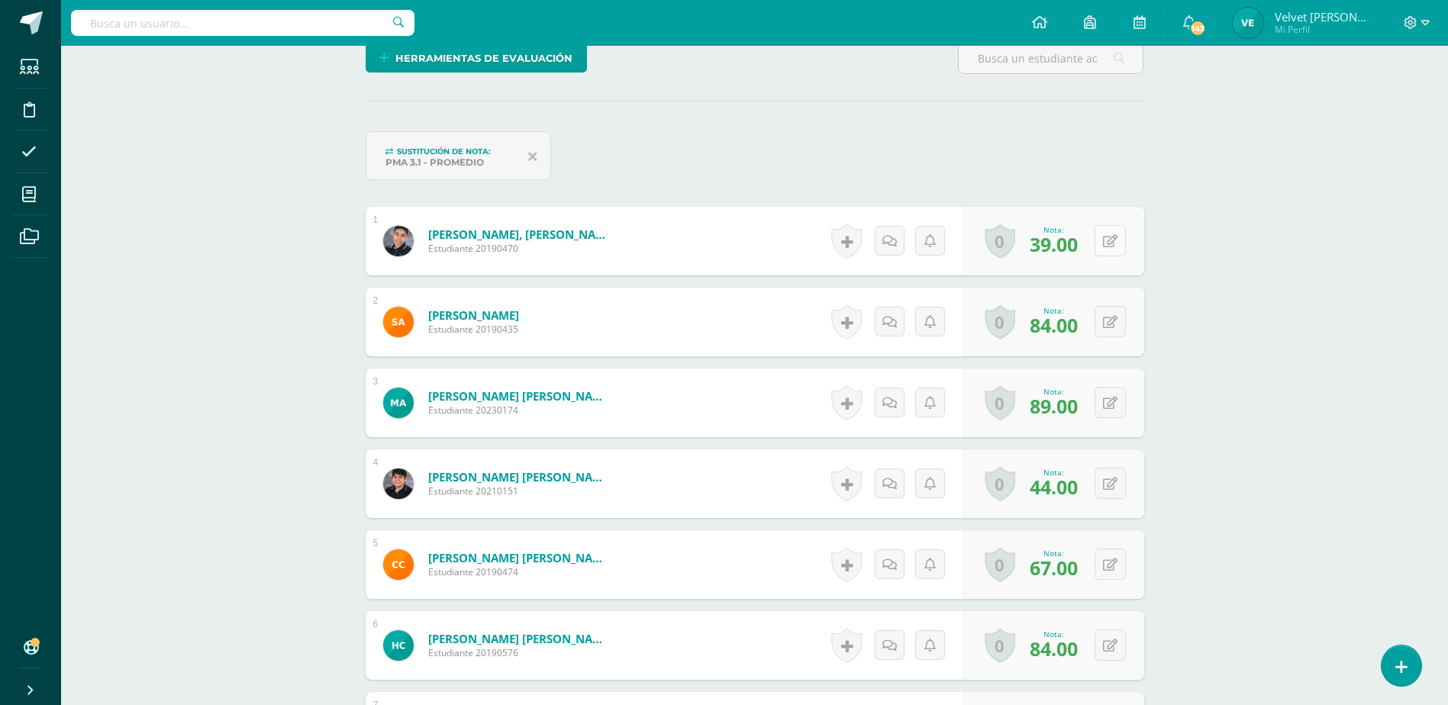
scroll to position [385, 0]
click at [1122, 241] on button at bounding box center [1110, 239] width 31 height 31
type input "63"
click at [1091, 250] on link at bounding box center [1080, 246] width 31 height 31
click at [1114, 484] on icon at bounding box center [1120, 482] width 15 height 13
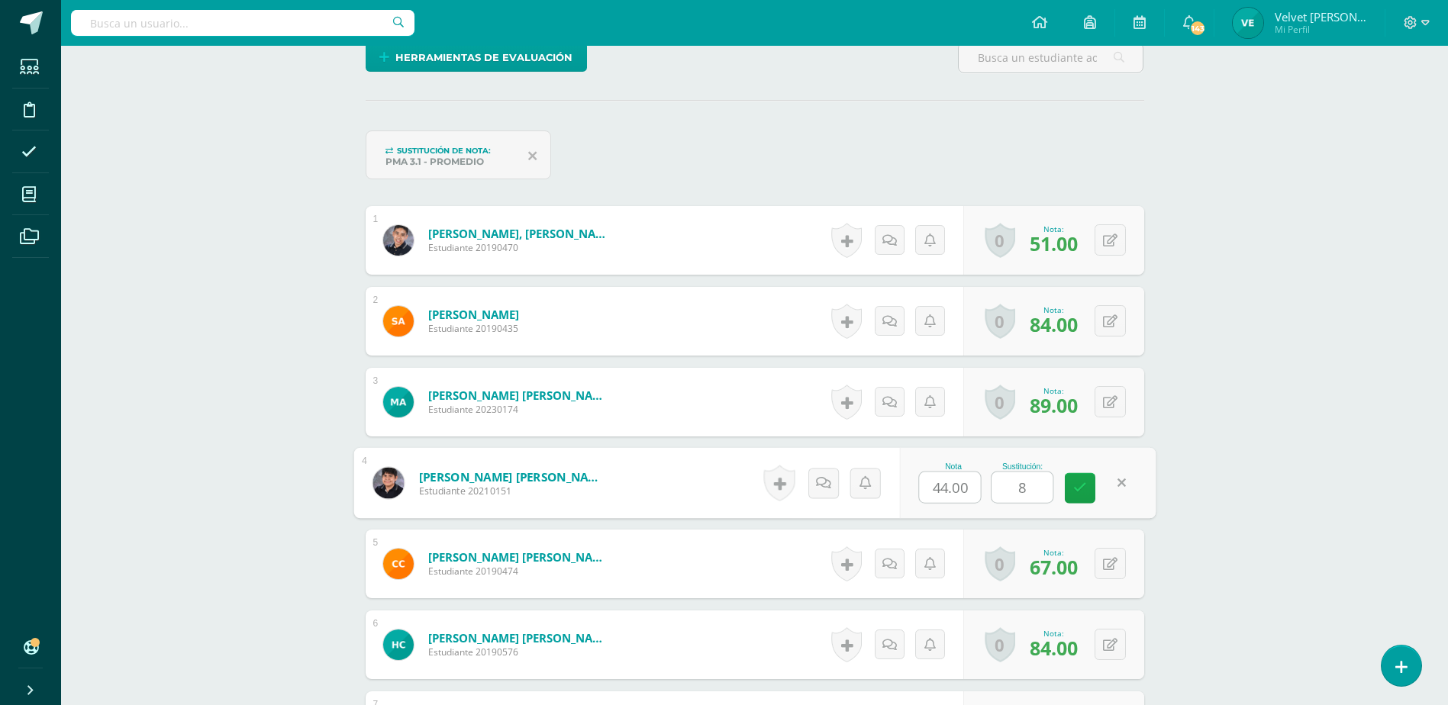
type input "85"
click at [1075, 487] on icon at bounding box center [1080, 488] width 14 height 13
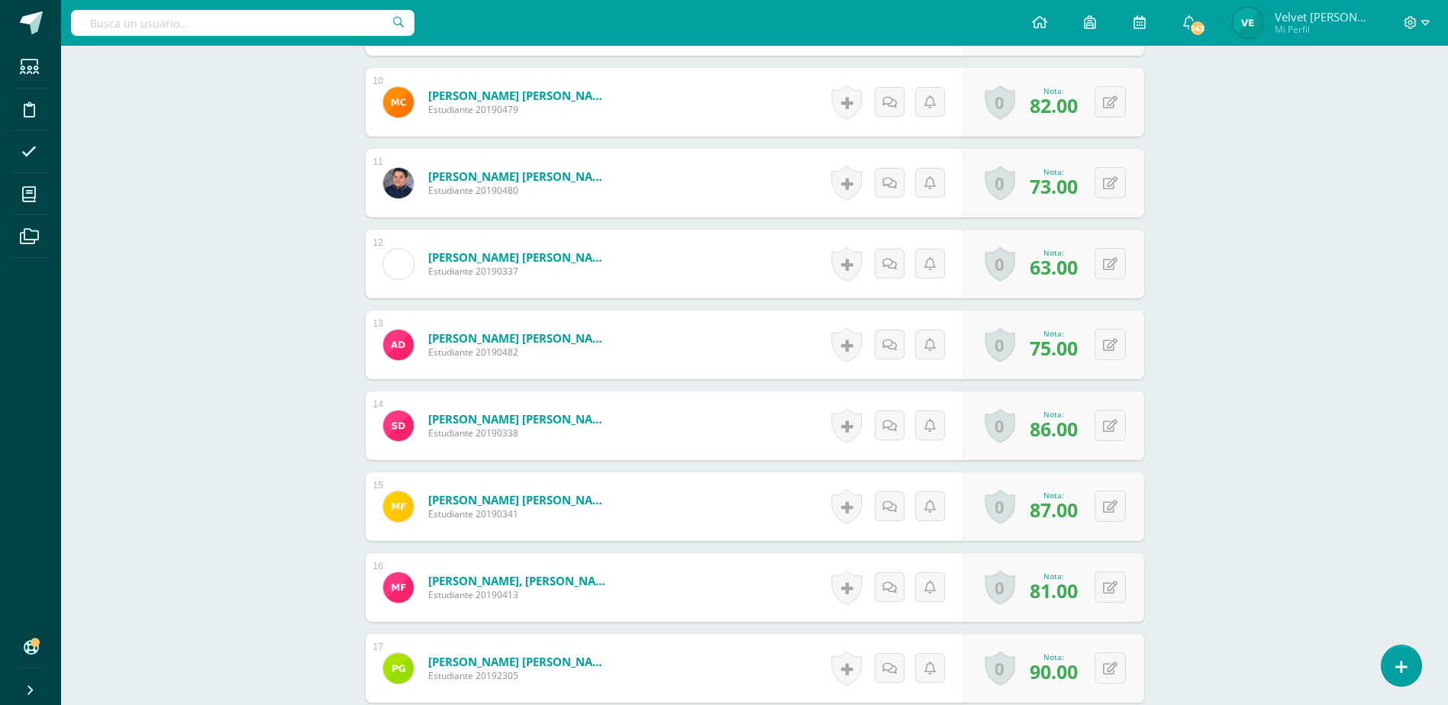
scroll to position [1225, 0]
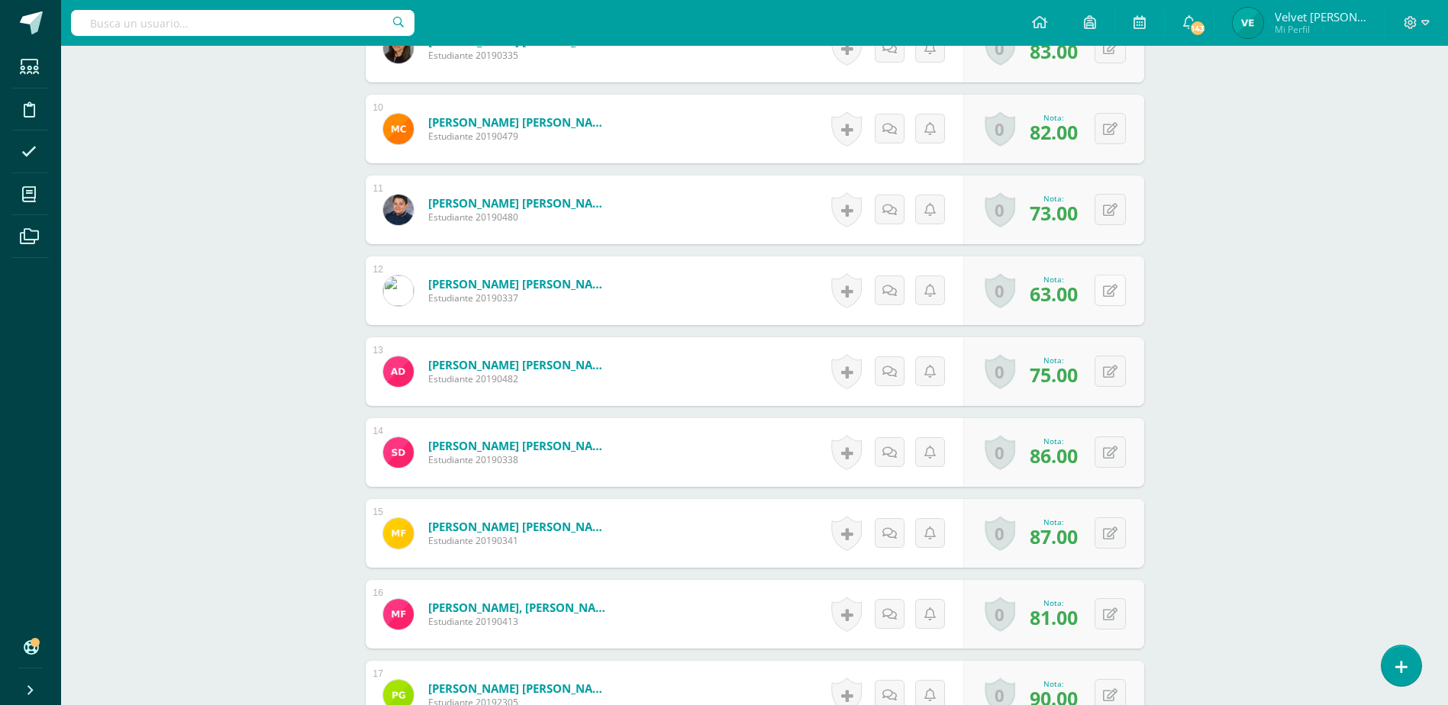
click at [1107, 287] on button at bounding box center [1110, 290] width 31 height 31
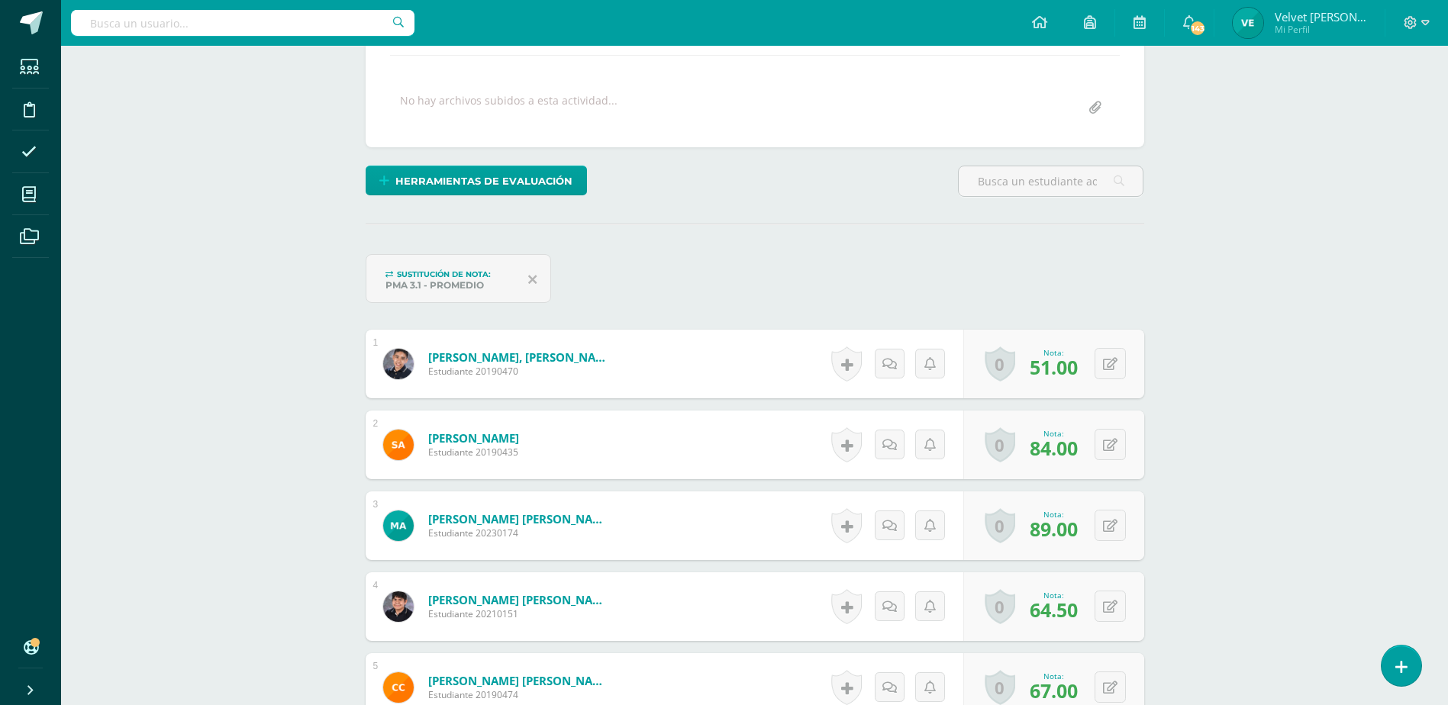
scroll to position [233, 0]
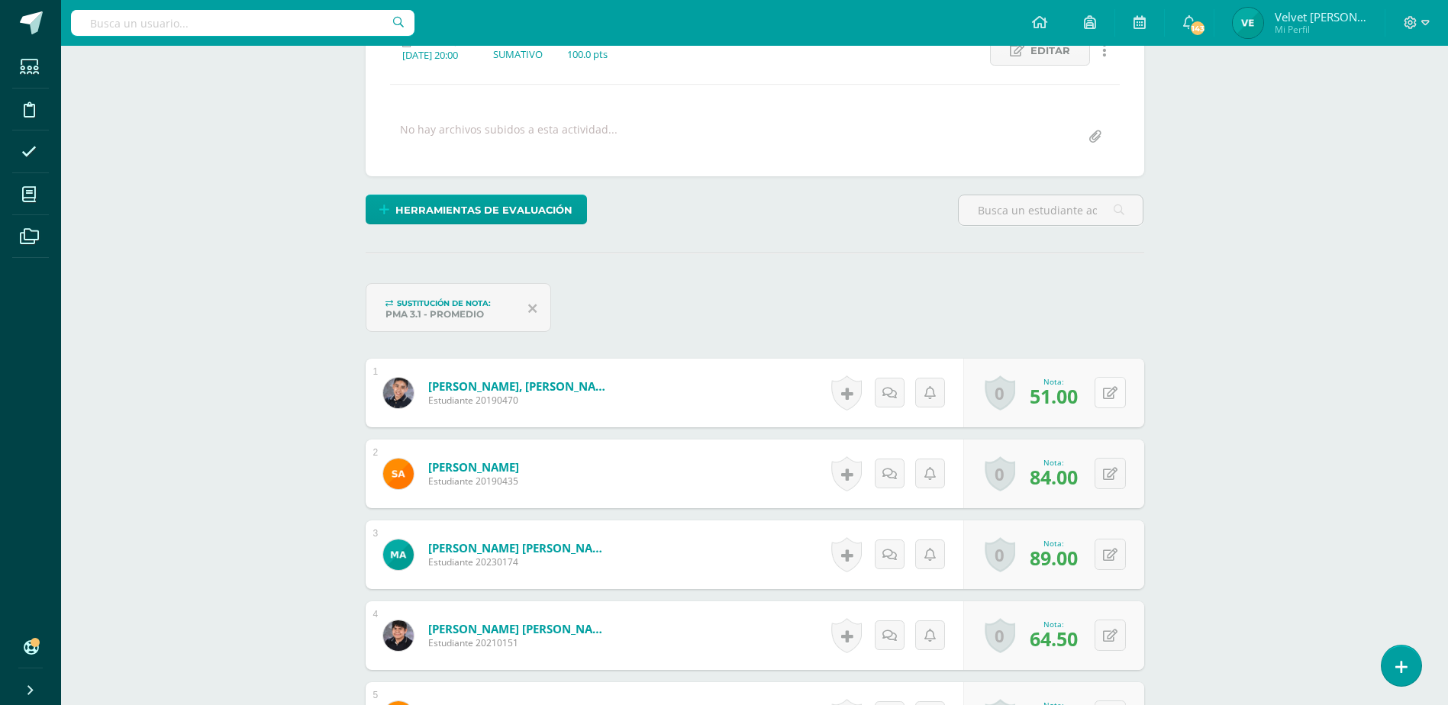
click at [1114, 391] on icon at bounding box center [1110, 393] width 15 height 13
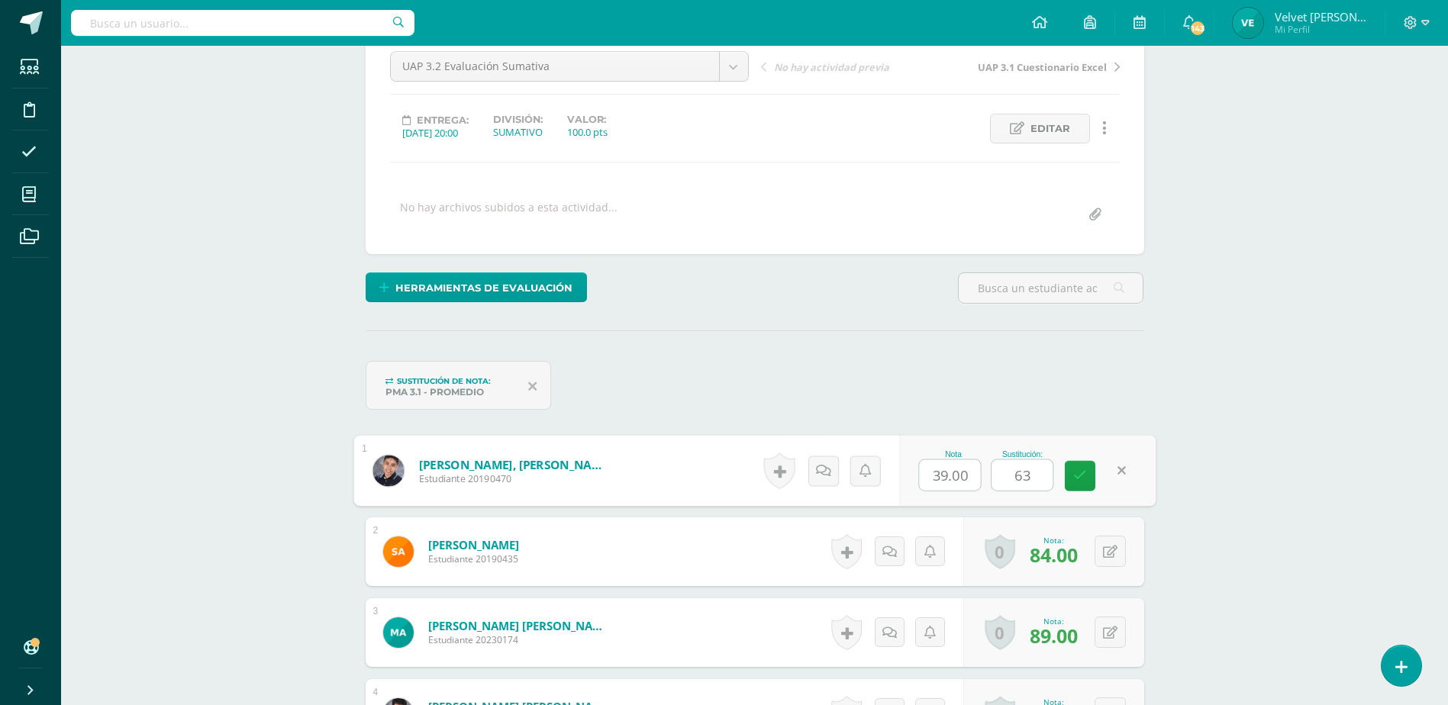
scroll to position [156, 0]
type input "69"
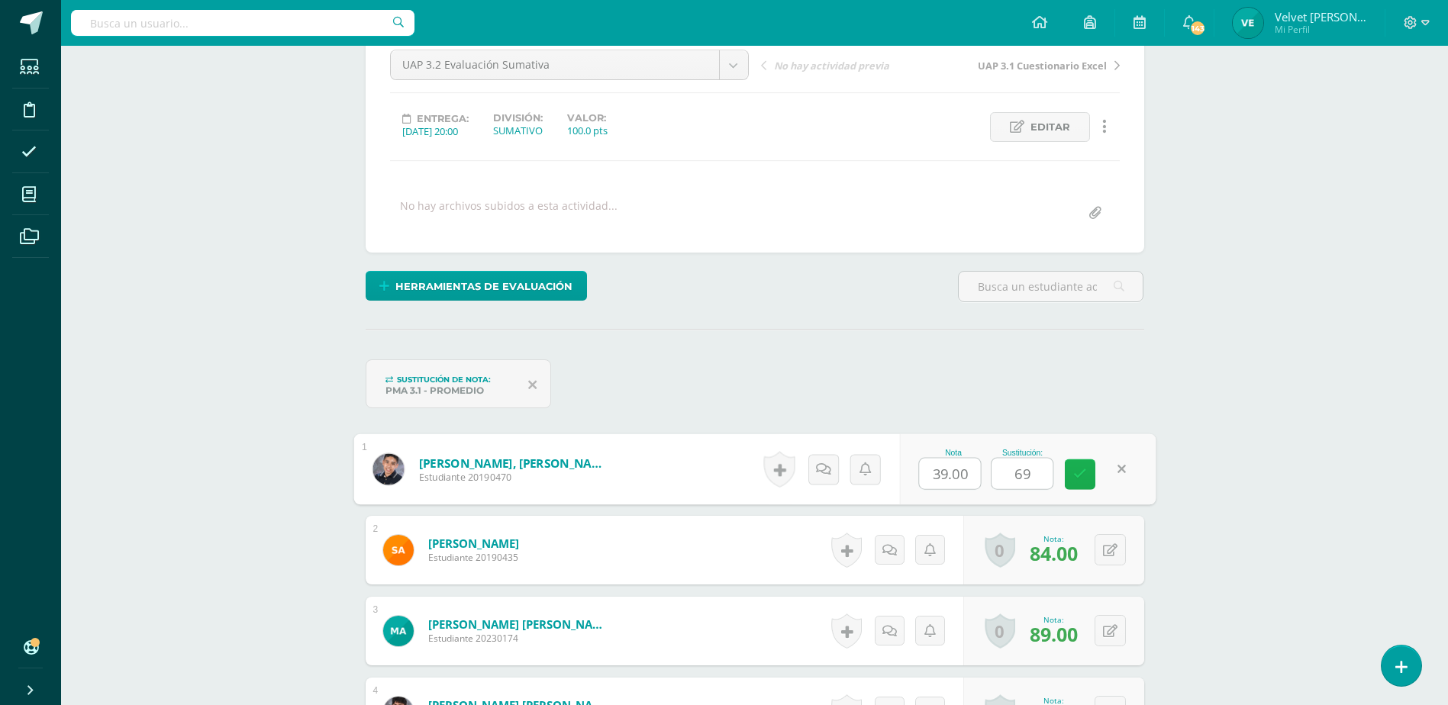
click at [1074, 460] on link at bounding box center [1080, 474] width 31 height 31
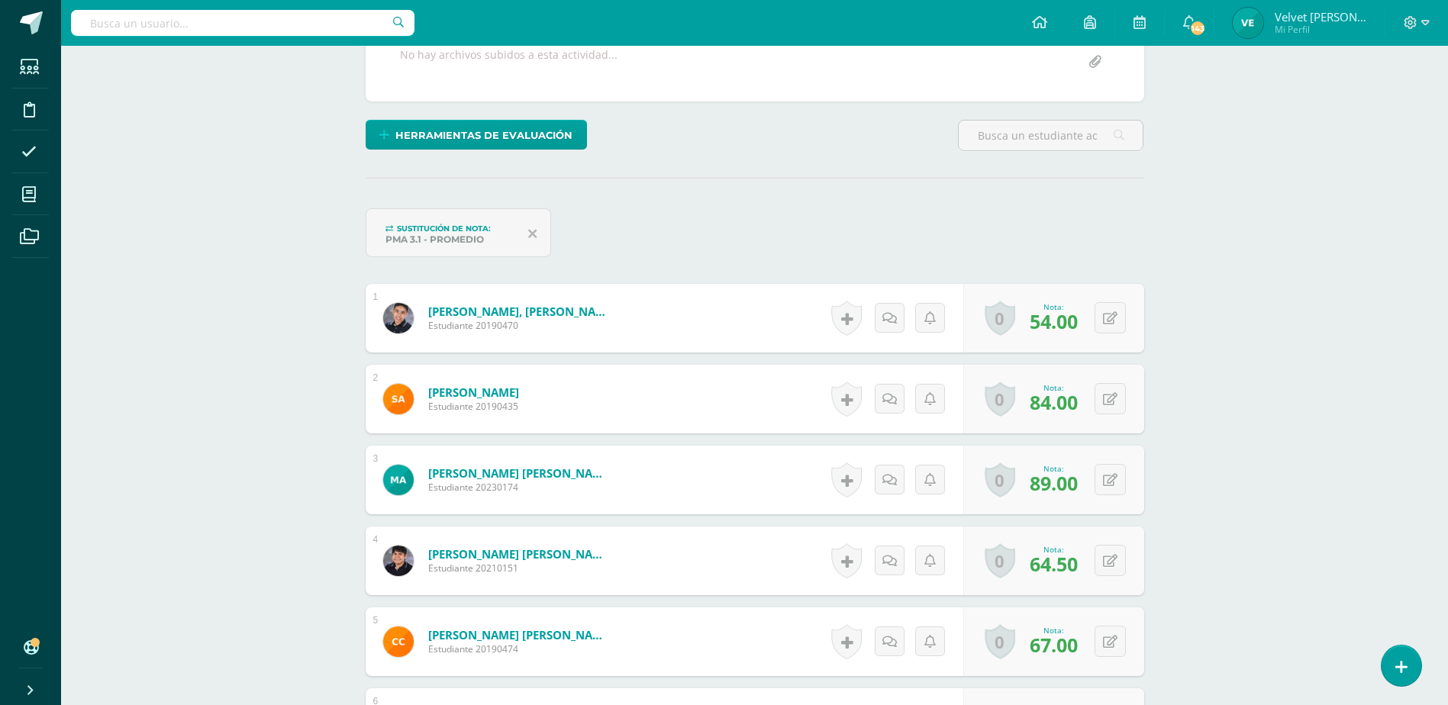
scroll to position [309, 0]
click at [1106, 559] on button at bounding box center [1110, 558] width 31 height 31
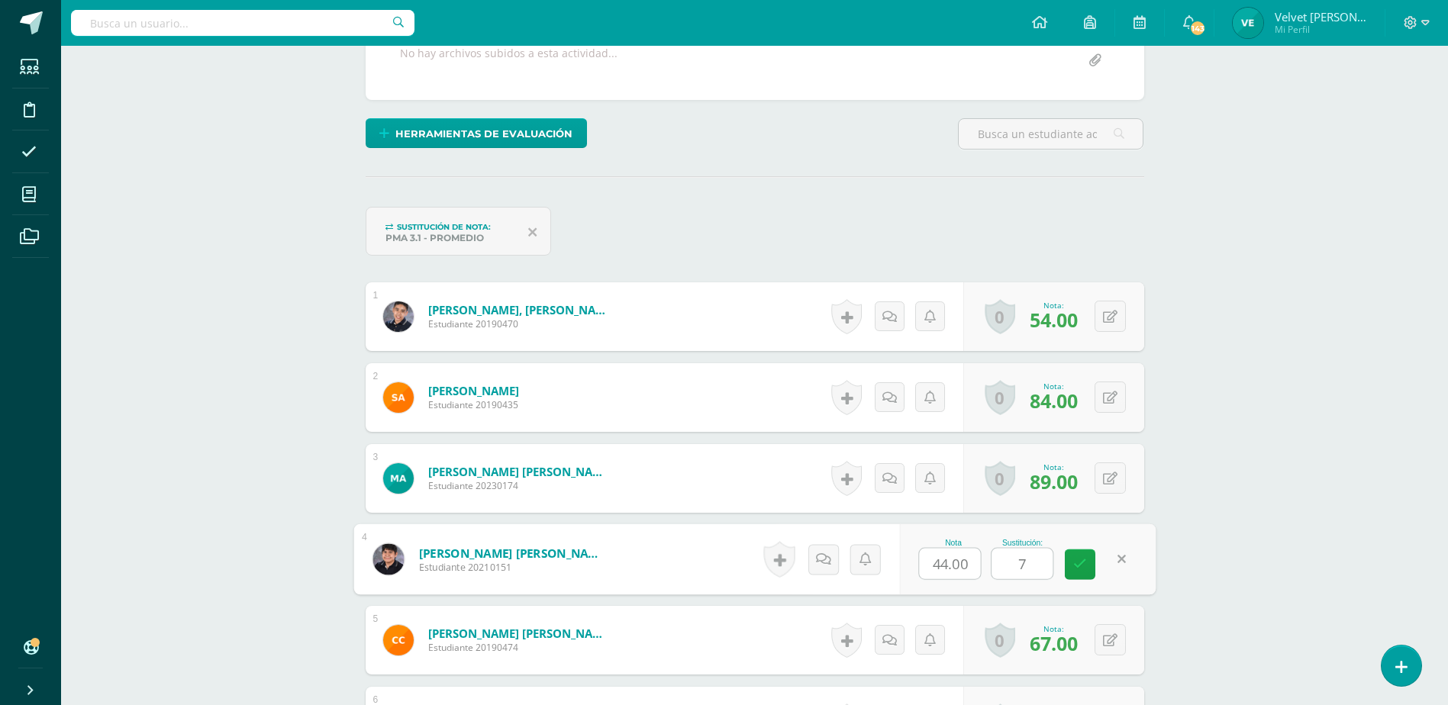
type input "71"
click at [1086, 560] on link at bounding box center [1080, 565] width 31 height 31
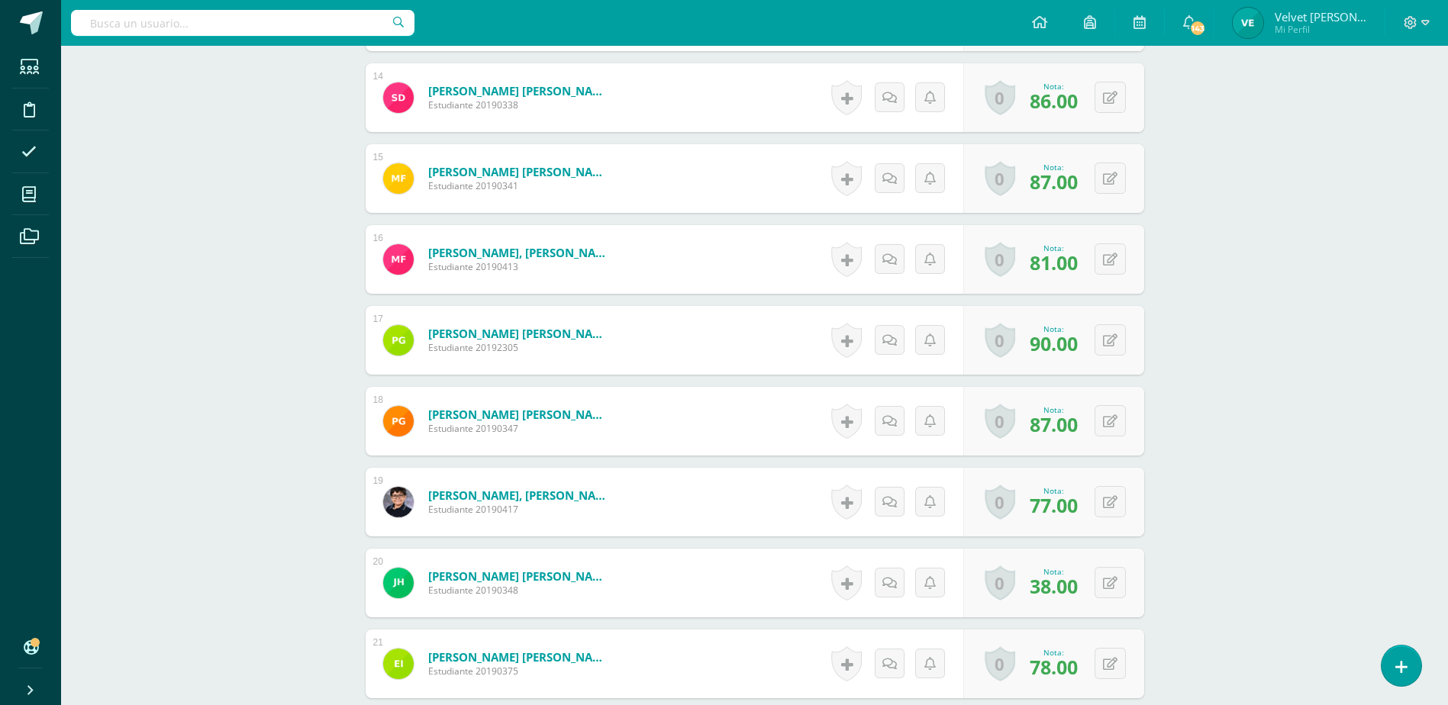
scroll to position [1607, 0]
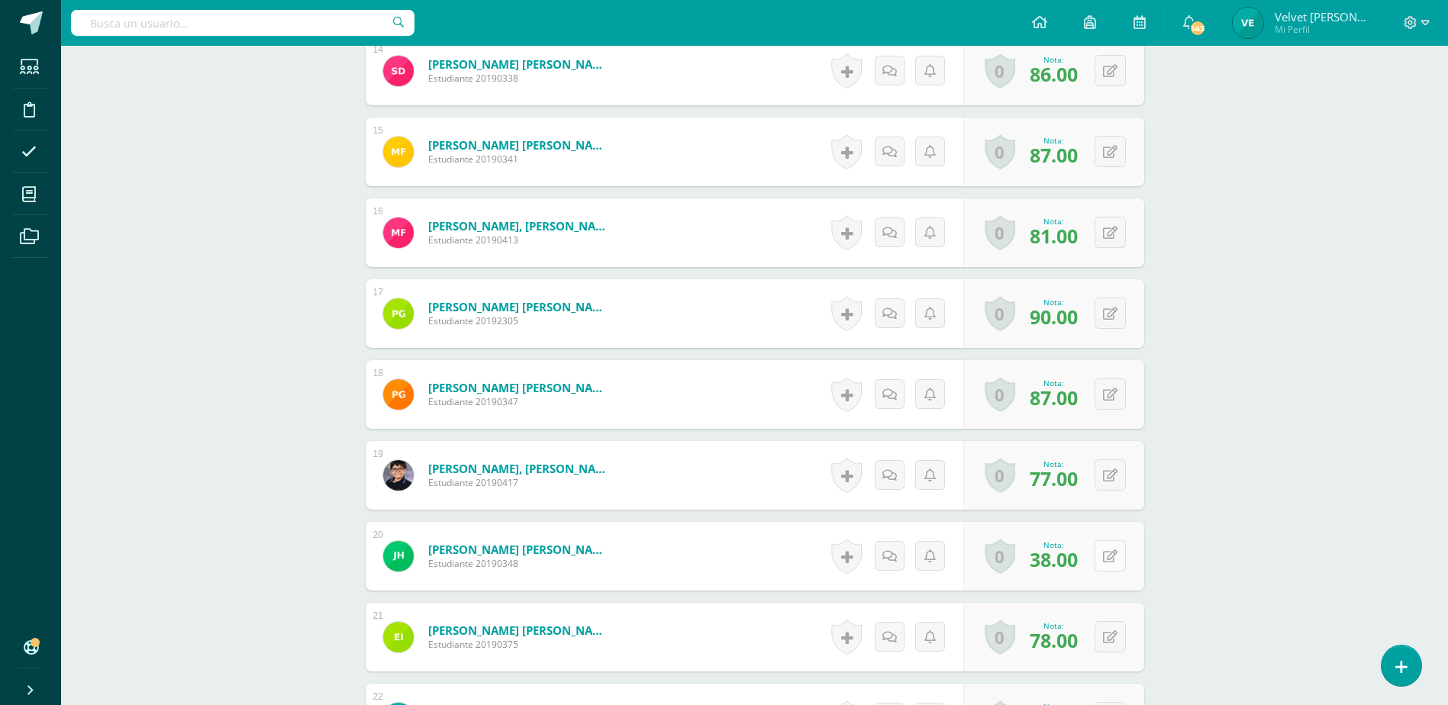
click at [1116, 559] on icon at bounding box center [1110, 556] width 15 height 13
type input "74"
click at [1072, 561] on link at bounding box center [1080, 562] width 31 height 31
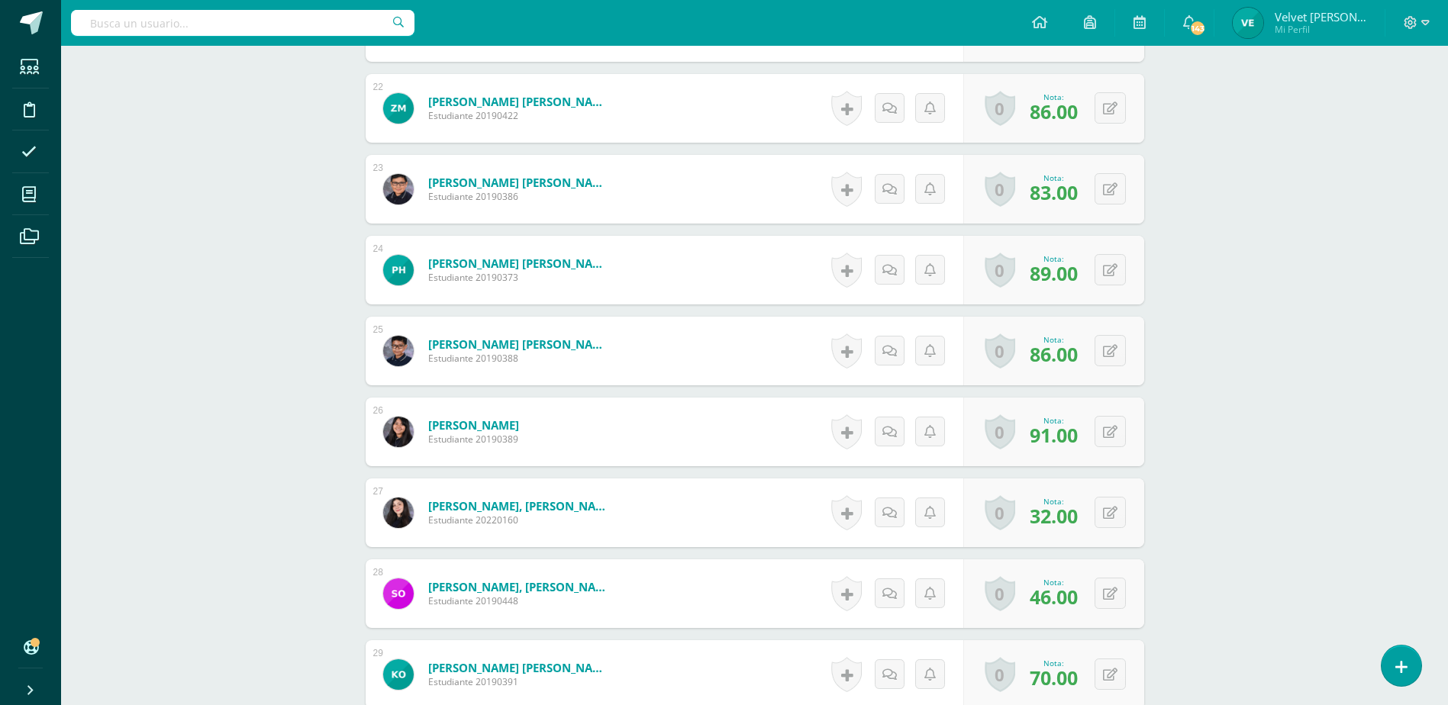
scroll to position [2217, 0]
click at [1101, 581] on div "0 Logros Logros obtenidos Aún no hay logros agregados Nota: 46.00" at bounding box center [1053, 593] width 181 height 69
click at [1110, 597] on button at bounding box center [1120, 593] width 32 height 32
type input "58"
click at [1088, 602] on link at bounding box center [1080, 598] width 31 height 31
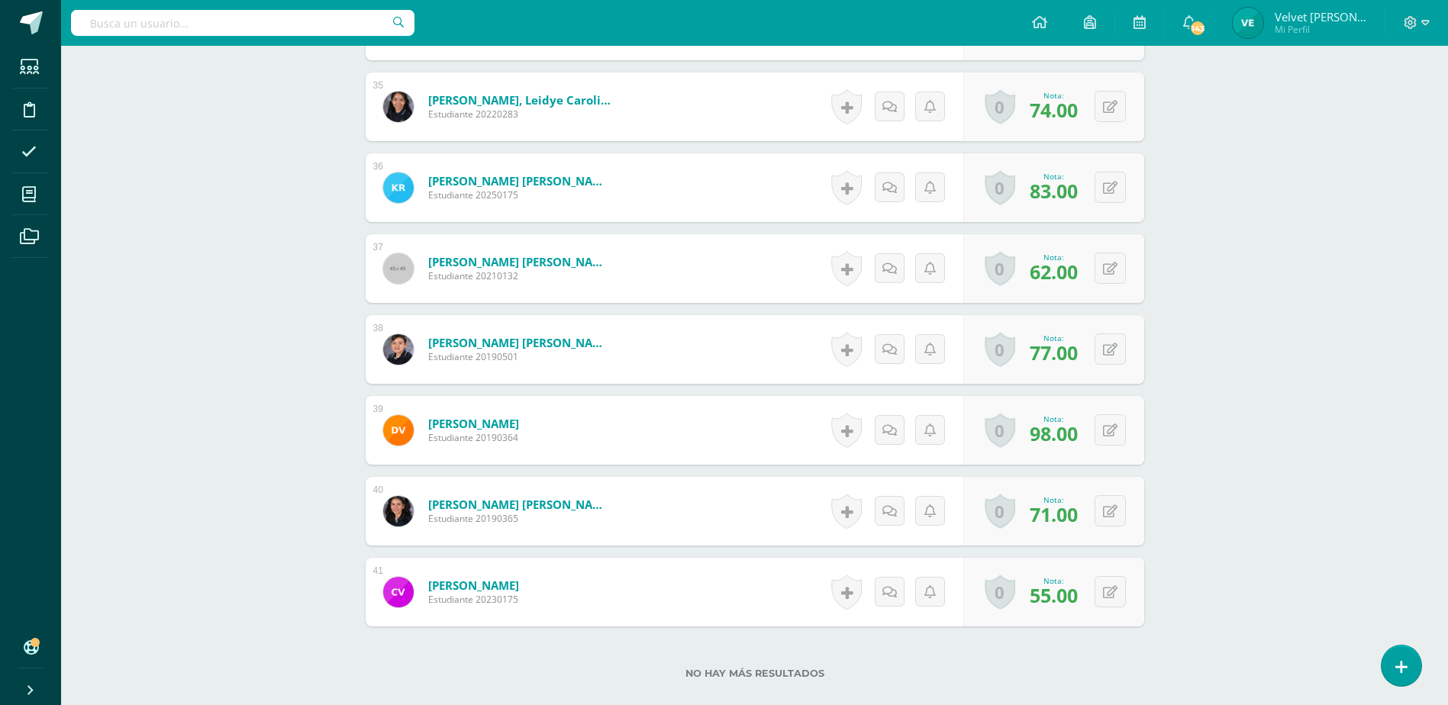
scroll to position [3286, 0]
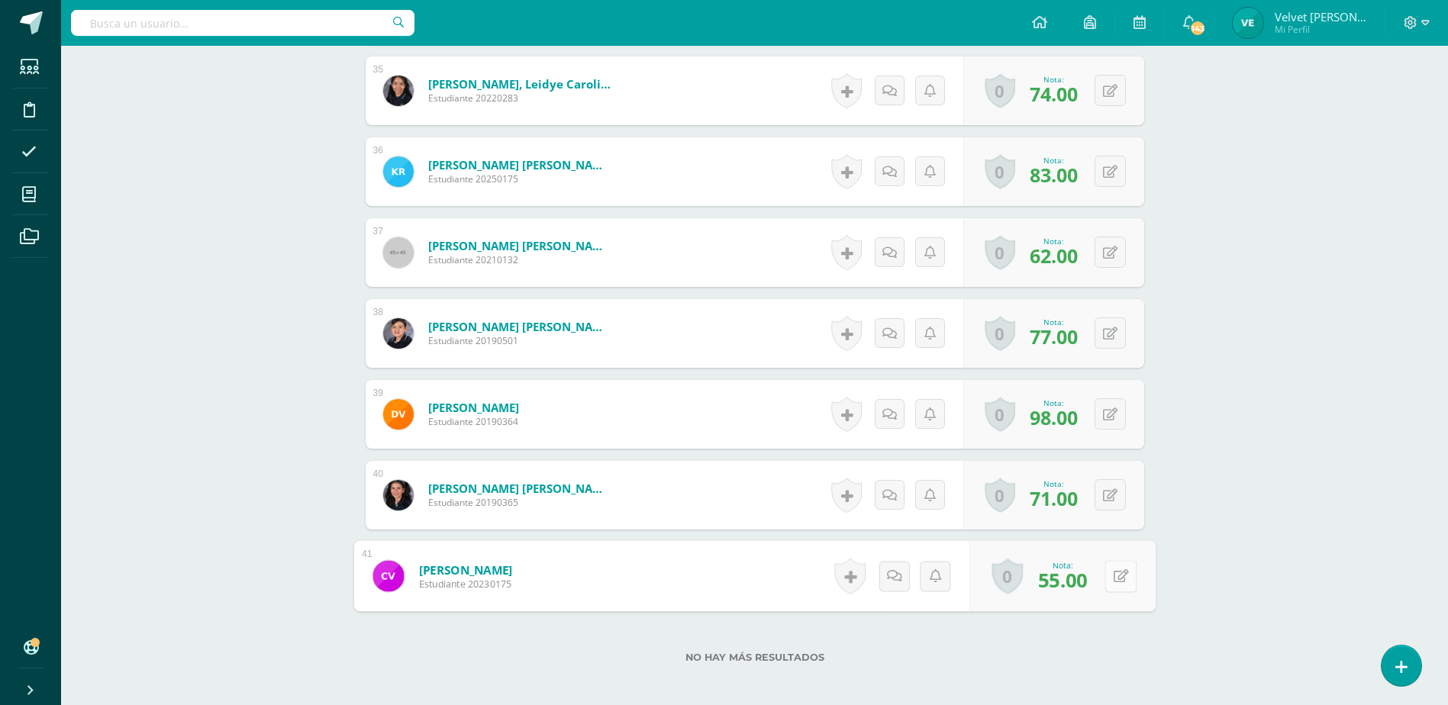
click at [1101, 572] on div "0 Logros Logros obtenidos Aún no hay logros agregados Nota: 55.00" at bounding box center [1062, 576] width 186 height 71
click at [1130, 576] on button at bounding box center [1120, 576] width 32 height 32
type input "100"
click at [1081, 575] on icon at bounding box center [1080, 581] width 14 height 13
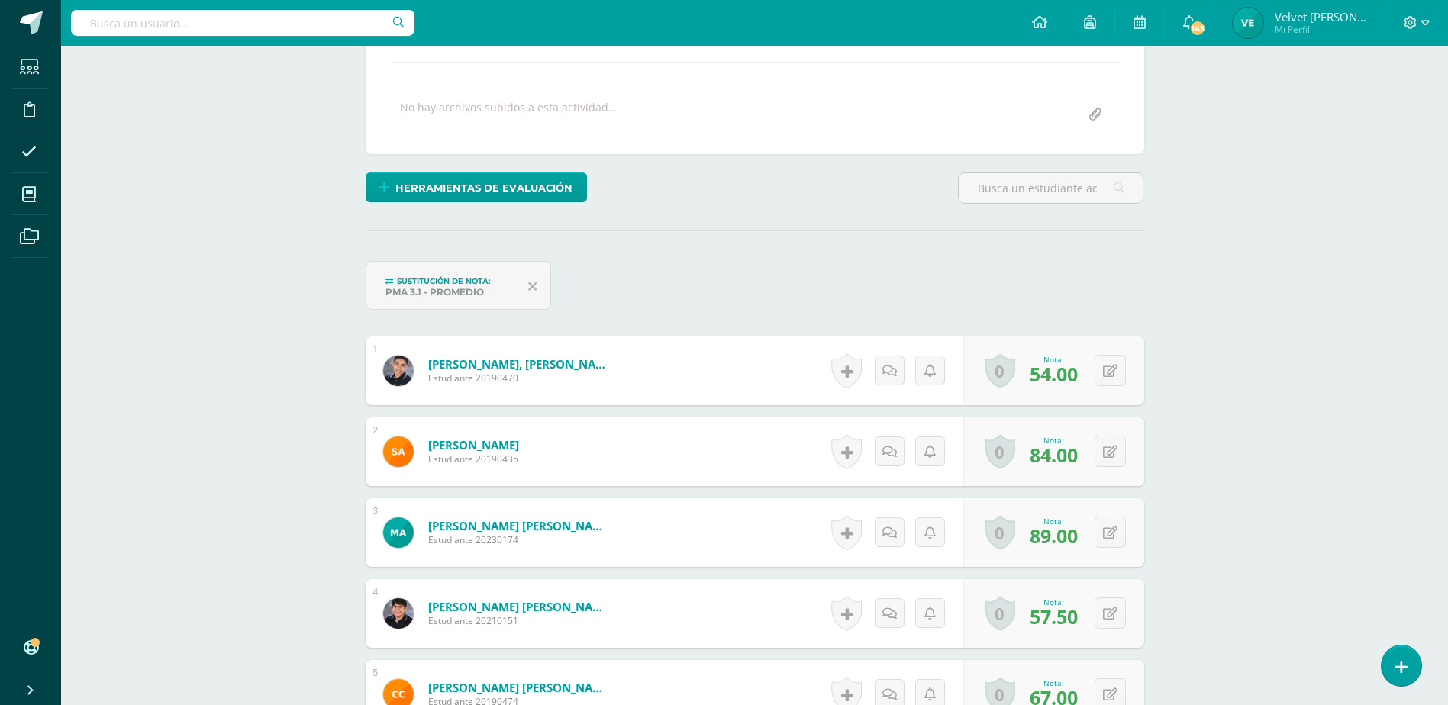
scroll to position [0, 0]
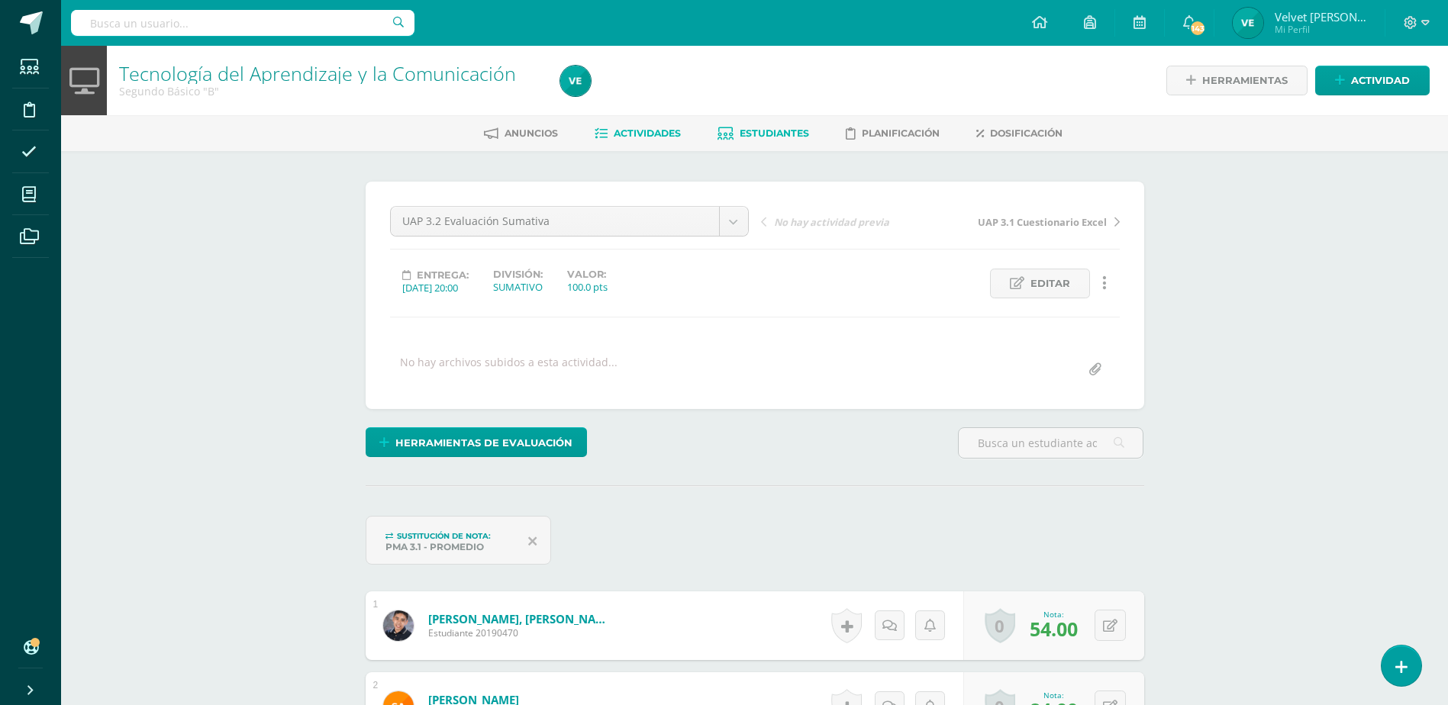
click at [782, 127] on span "Estudiantes" at bounding box center [774, 132] width 69 height 11
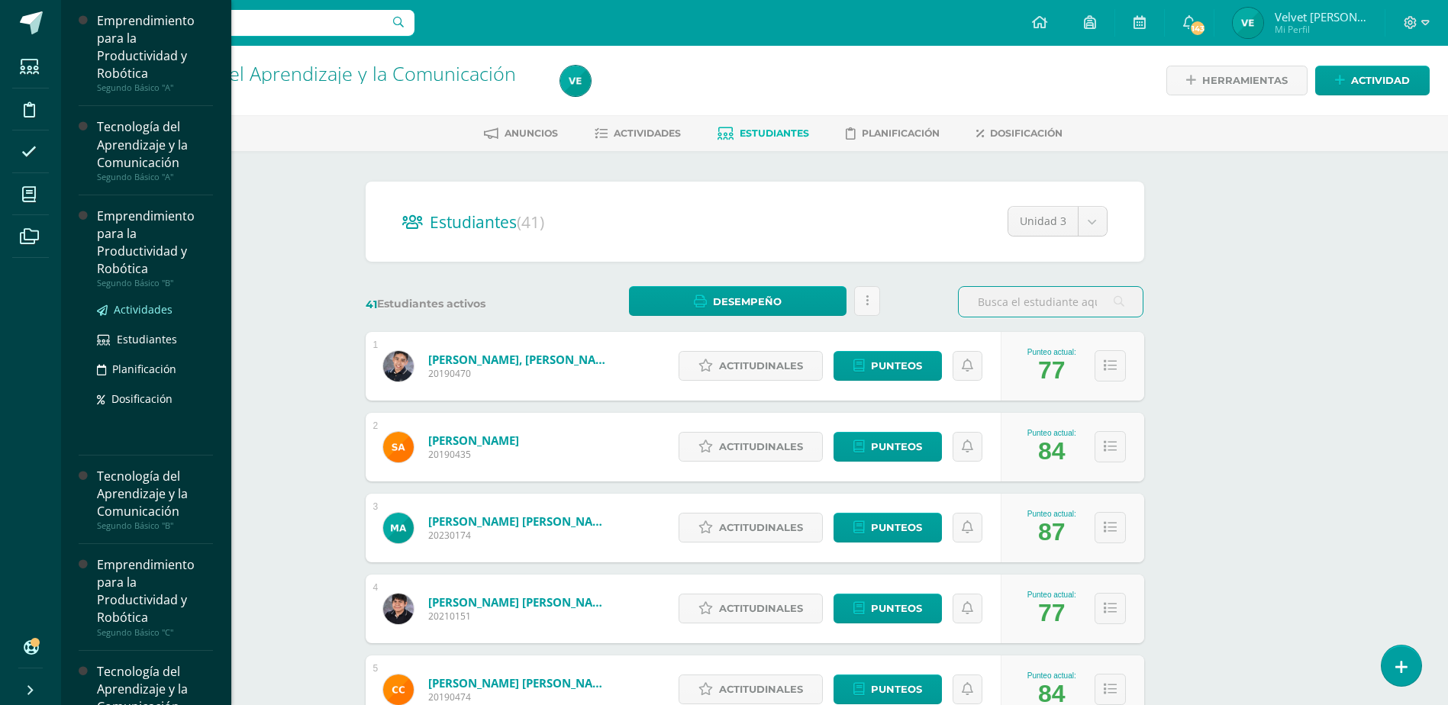
click at [157, 309] on span "Actividades" at bounding box center [143, 309] width 59 height 15
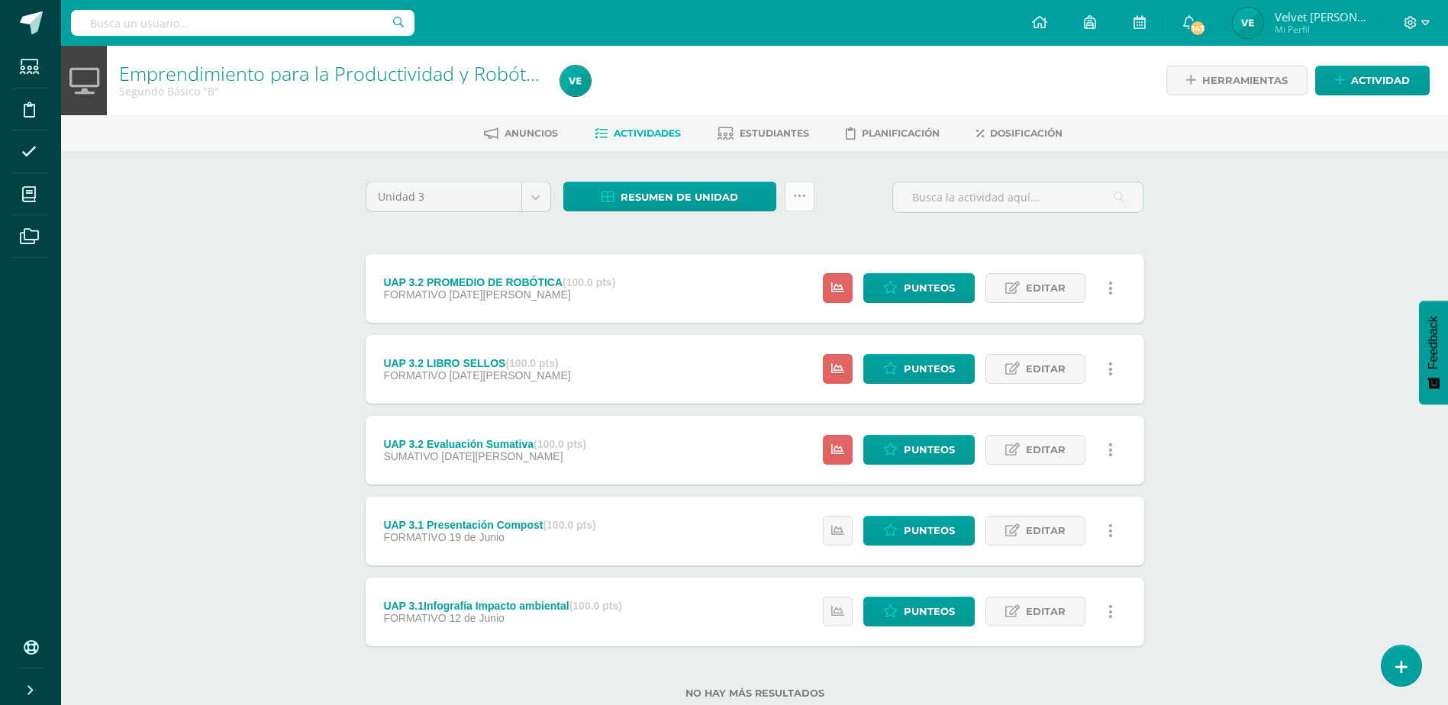
click at [788, 197] on link at bounding box center [800, 197] width 30 height 30
click at [722, 243] on link "Subir actividades en masa" at bounding box center [761, 245] width 168 height 37
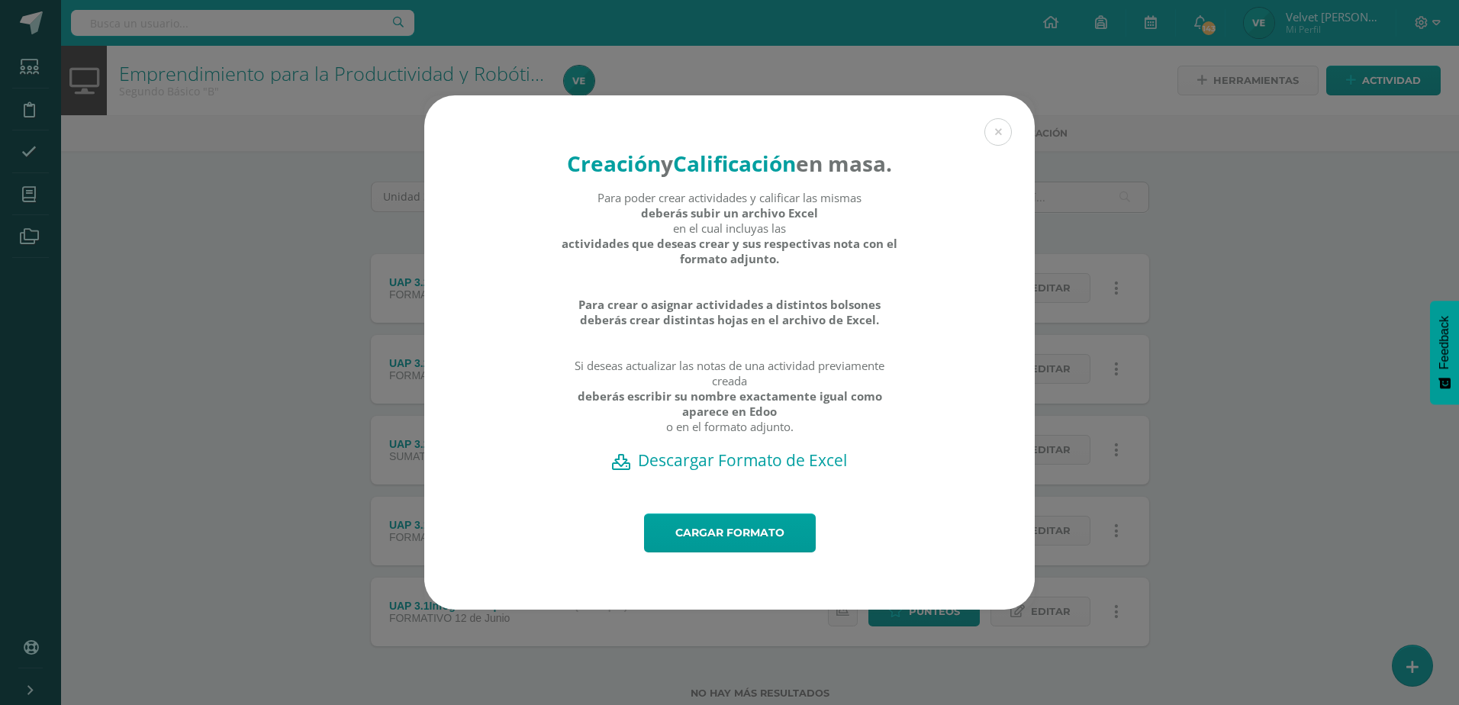
click at [770, 471] on h2 "Descargar Formato de Excel" at bounding box center [729, 460] width 557 height 21
click at [709, 471] on h2 "Descargar Formato de Excel" at bounding box center [729, 460] width 557 height 21
click at [727, 553] on link "Cargar formato" at bounding box center [730, 533] width 172 height 39
